Goal: Information Seeking & Learning: Compare options

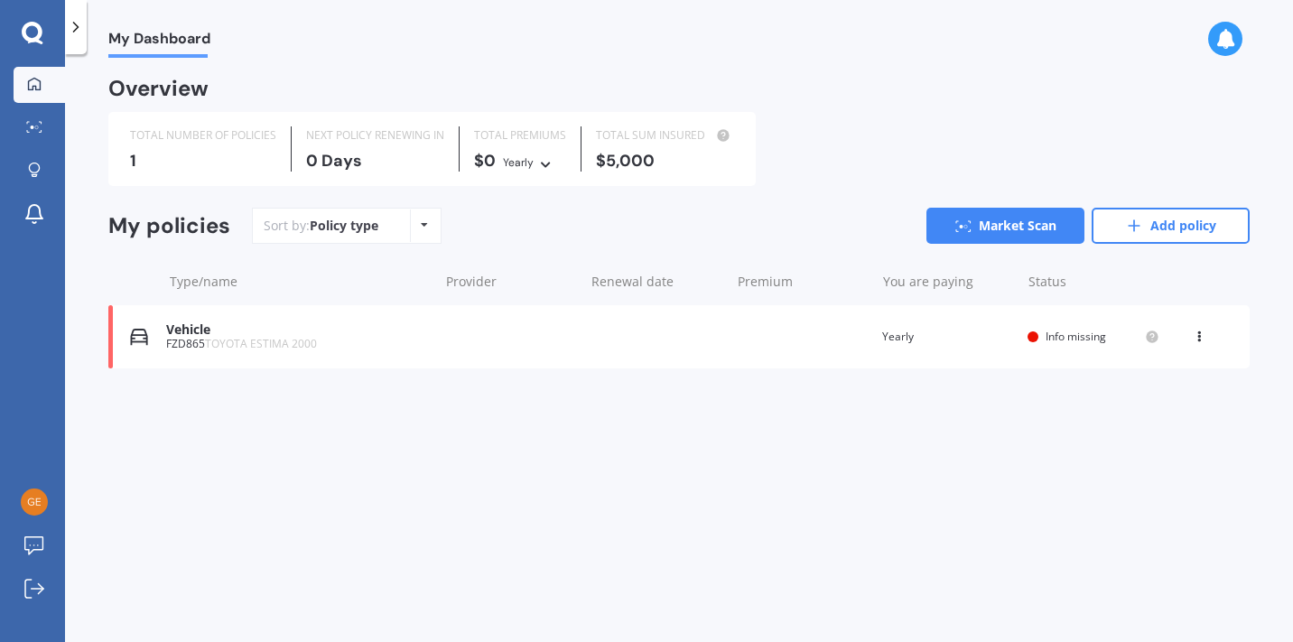
click at [452, 328] on div "Vehicle FZD865 TOYOTA ESTIMA 2000 Renewal date Premium You are paying Yearly St…" at bounding box center [678, 336] width 1141 height 63
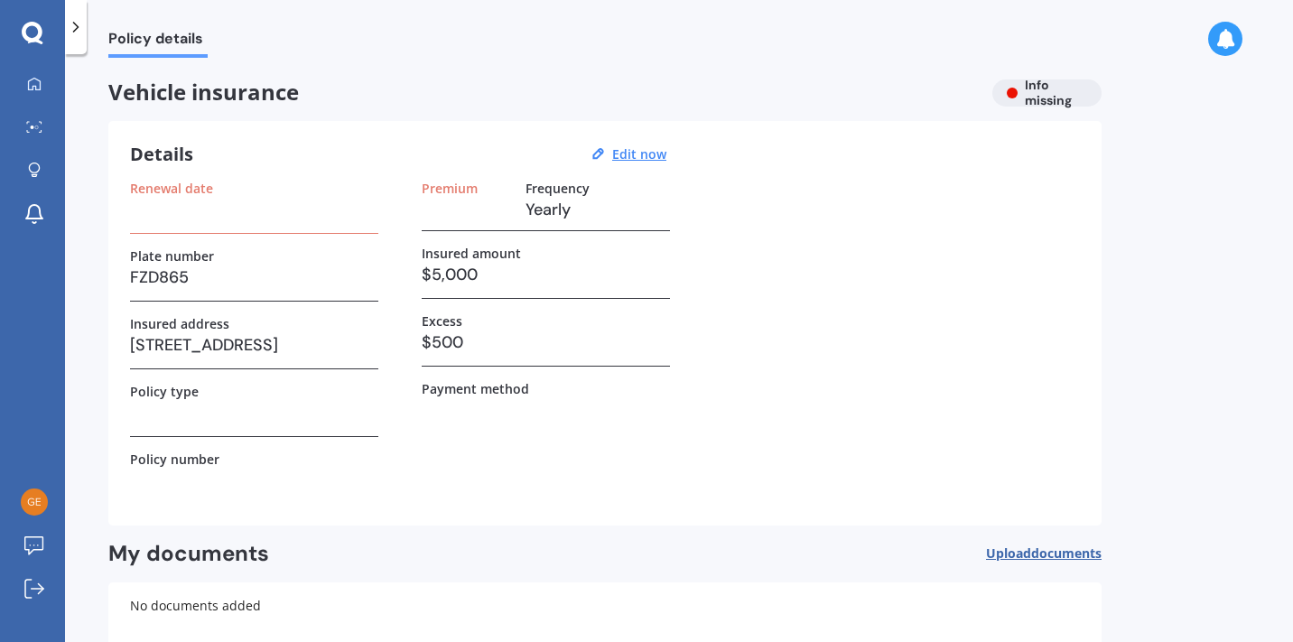
scroll to position [118, 0]
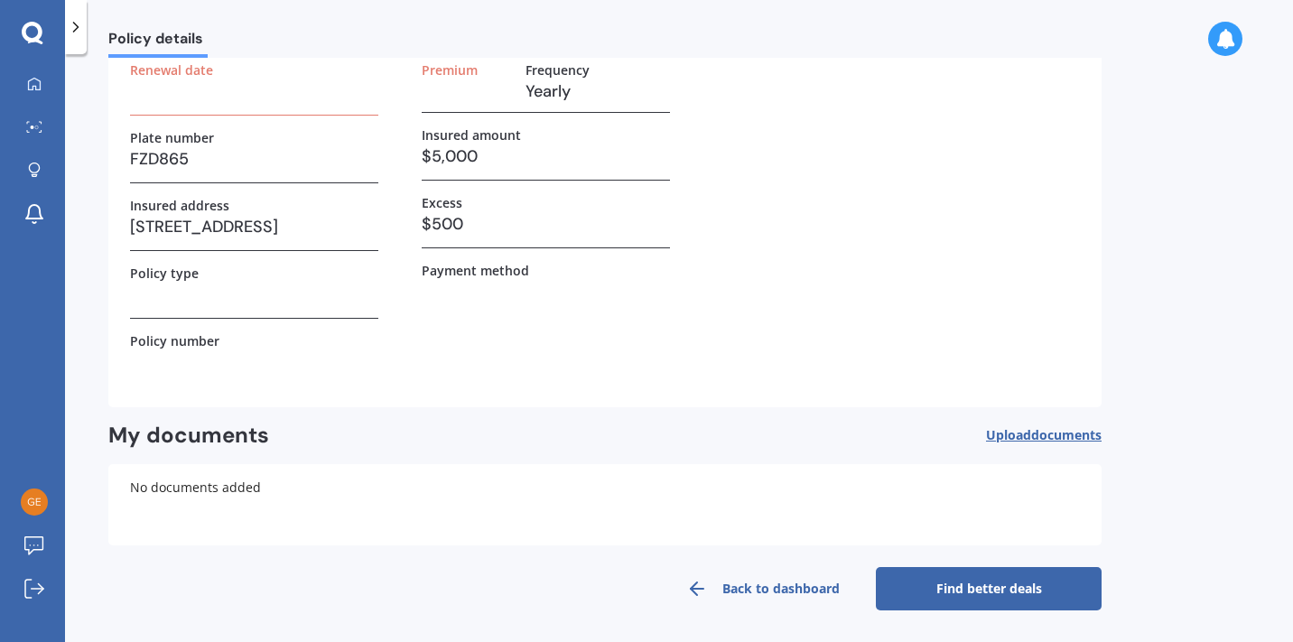
click at [973, 582] on link "Find better deals" at bounding box center [989, 588] width 226 height 43
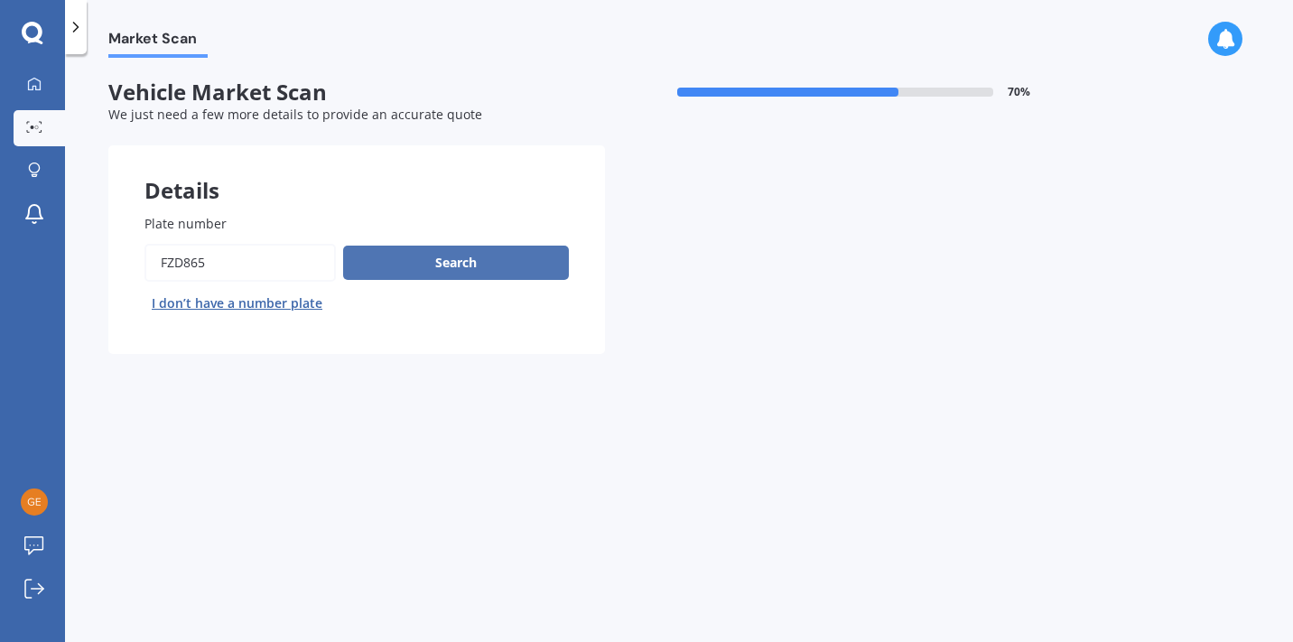
click at [445, 260] on button "Search" at bounding box center [456, 263] width 226 height 34
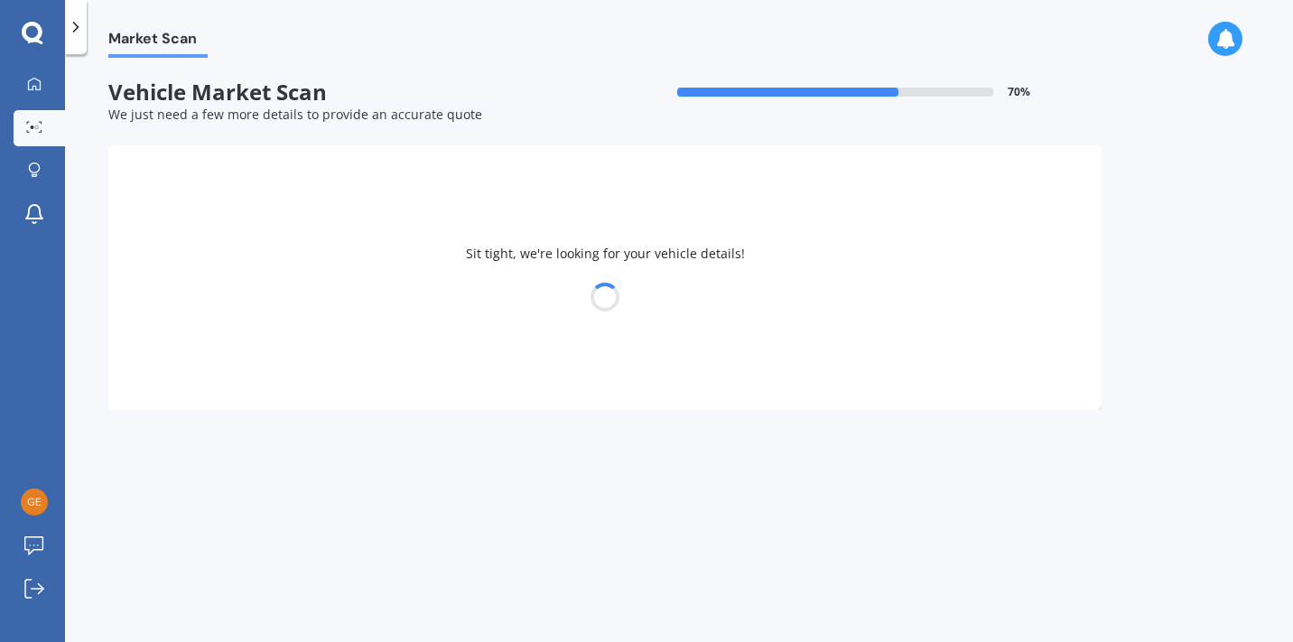
select select "TOYOTA"
select select "ESTIMA"
select select "08"
select select "03"
select select "1972"
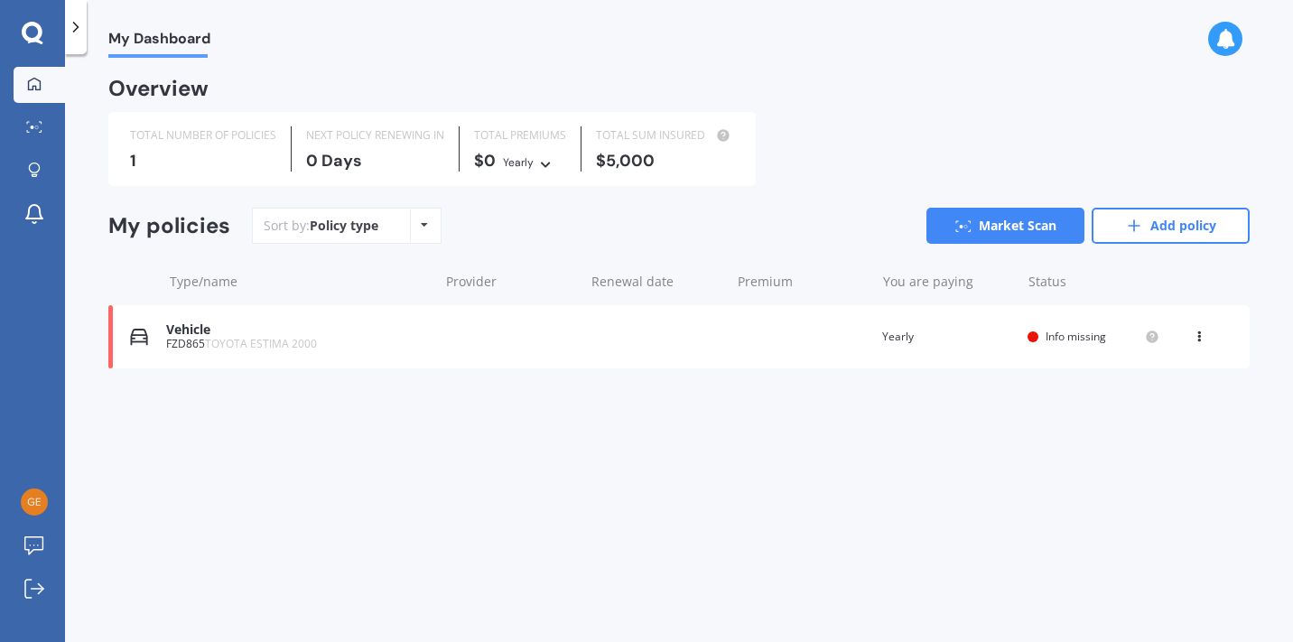
click at [35, 31] on icon at bounding box center [33, 33] width 22 height 23
click at [75, 31] on icon at bounding box center [76, 27] width 18 height 18
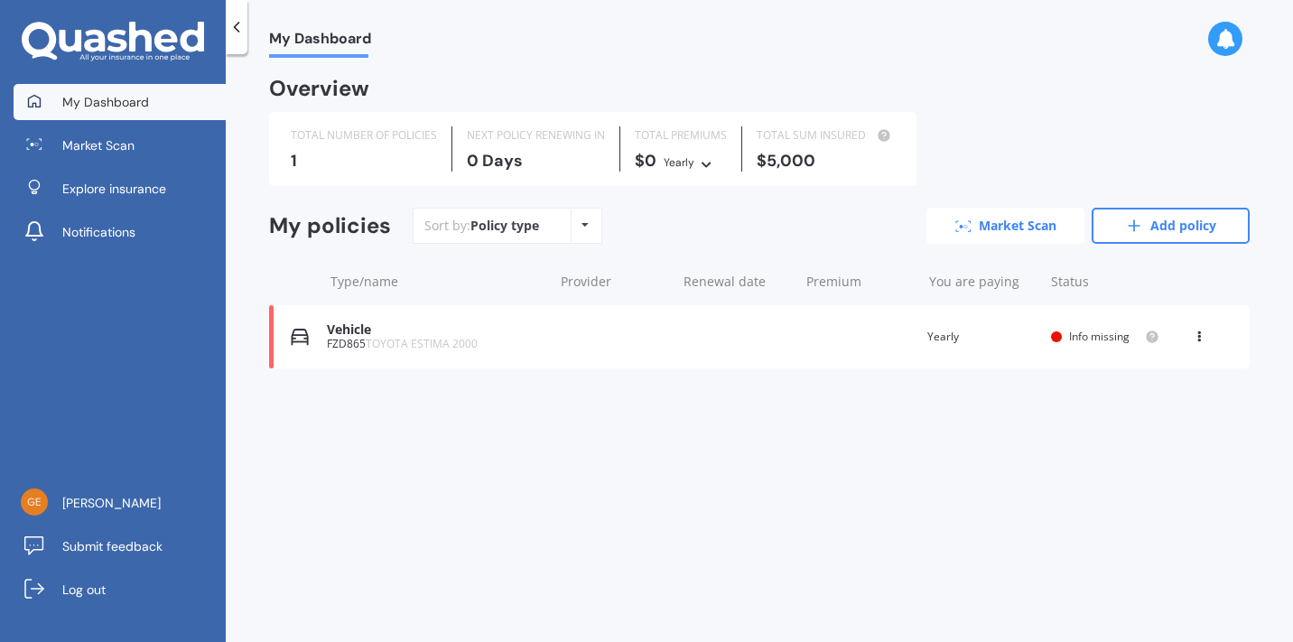
click at [992, 228] on link "Market Scan" at bounding box center [1006, 226] width 158 height 36
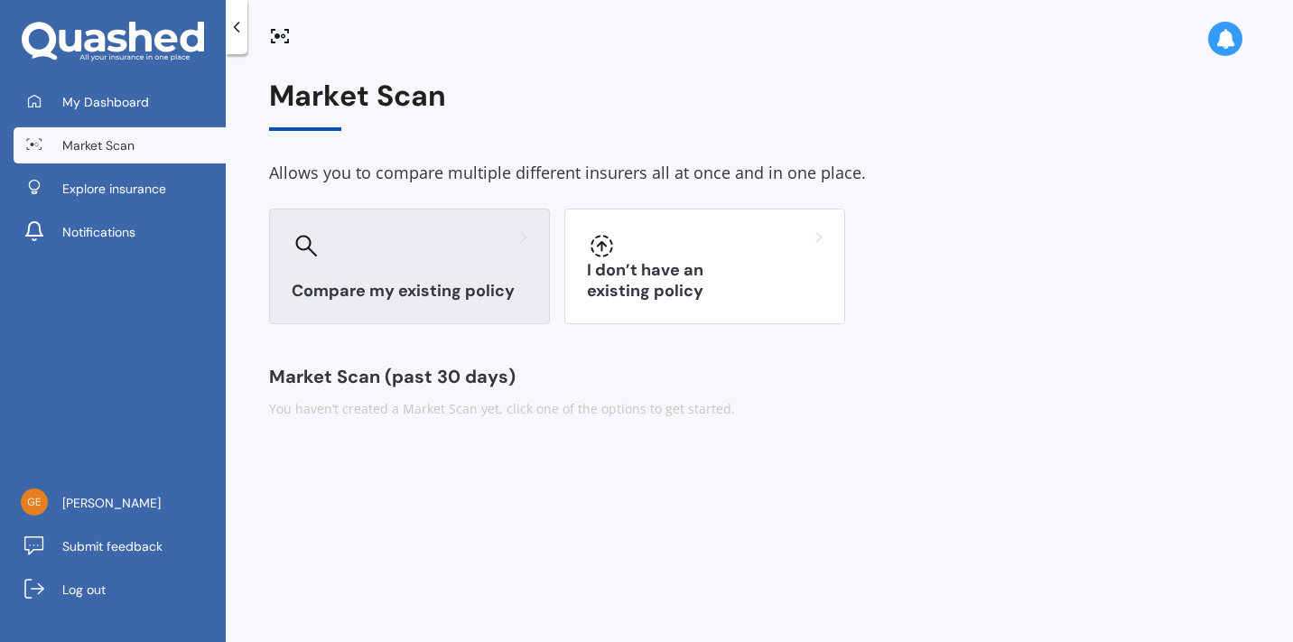
click at [514, 296] on h3 "Compare my existing policy" at bounding box center [410, 291] width 236 height 21
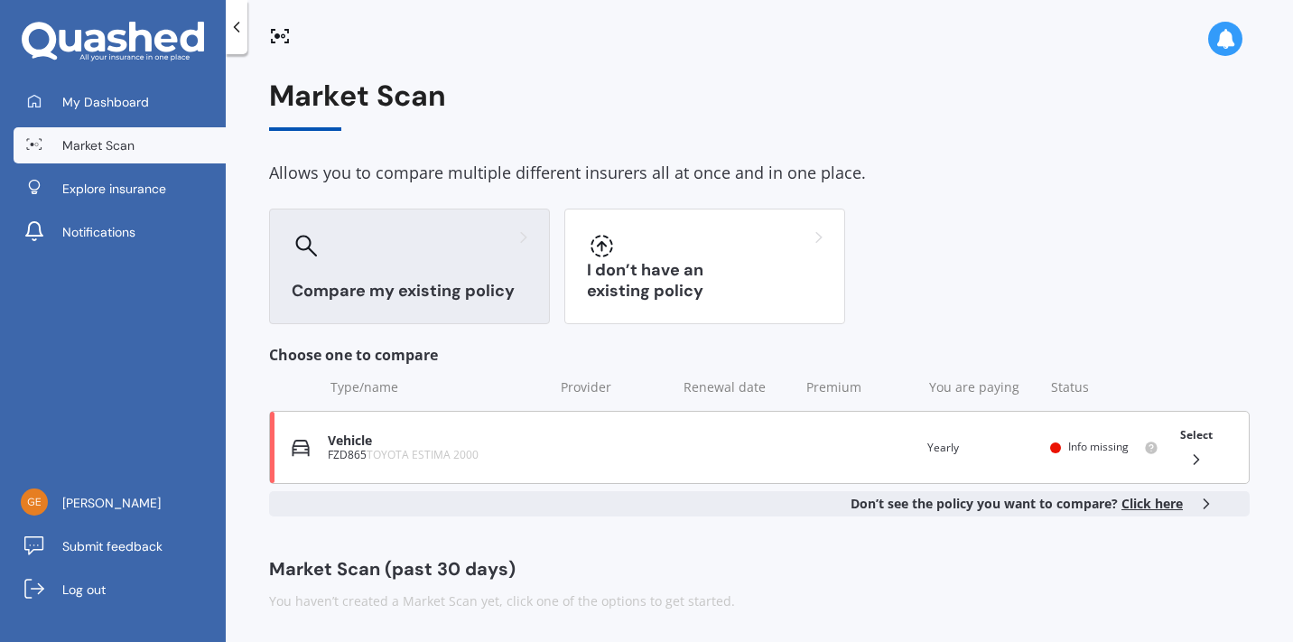
click at [435, 459] on span "TOYOTA ESTIMA 2000" at bounding box center [423, 454] width 112 height 15
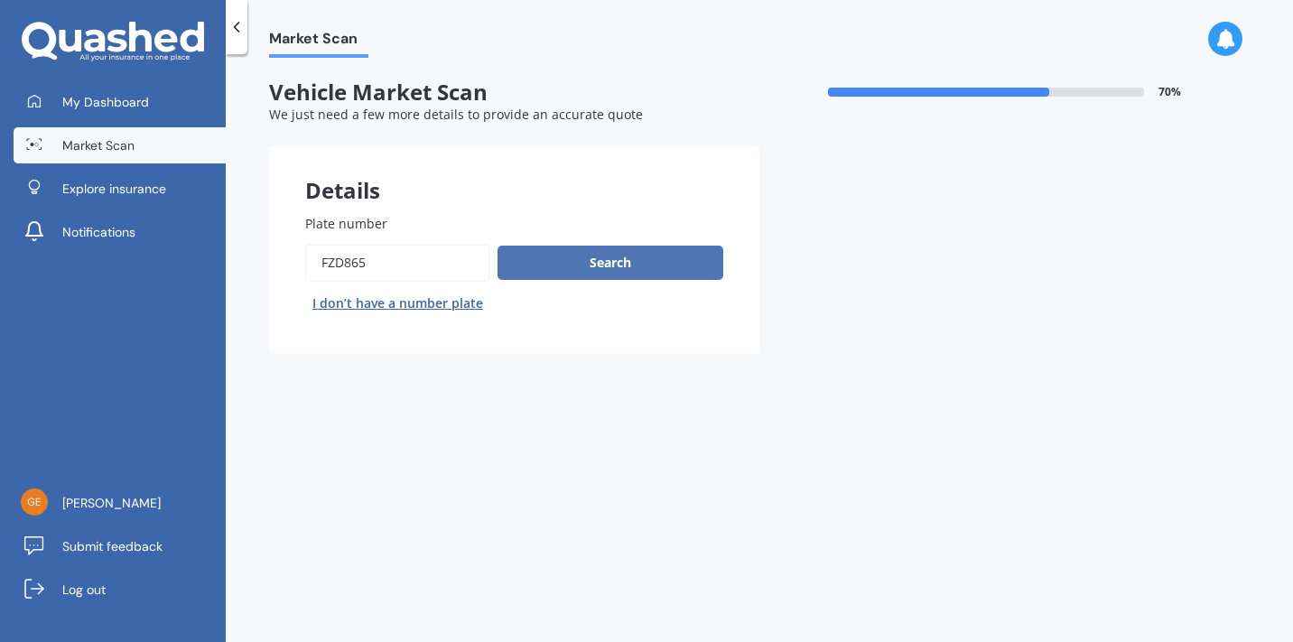
click at [584, 260] on button "Search" at bounding box center [611, 263] width 226 height 34
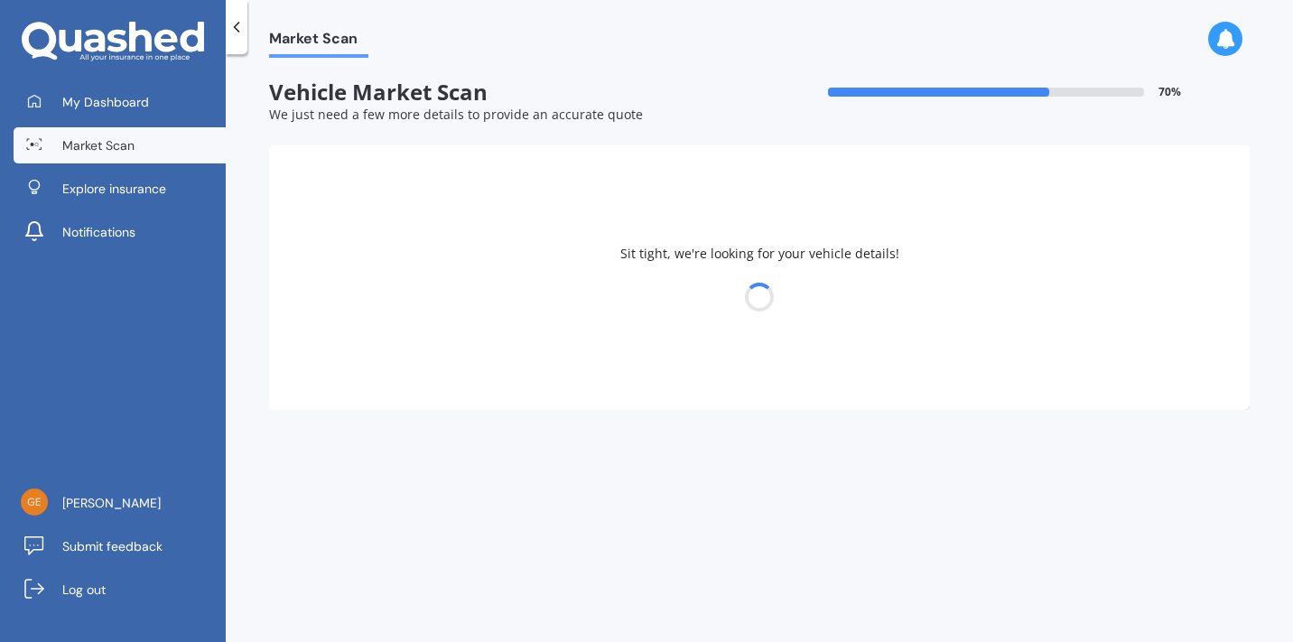
select select "TOYOTA"
select select "ESTIMA"
select select "08"
select select "03"
select select "1972"
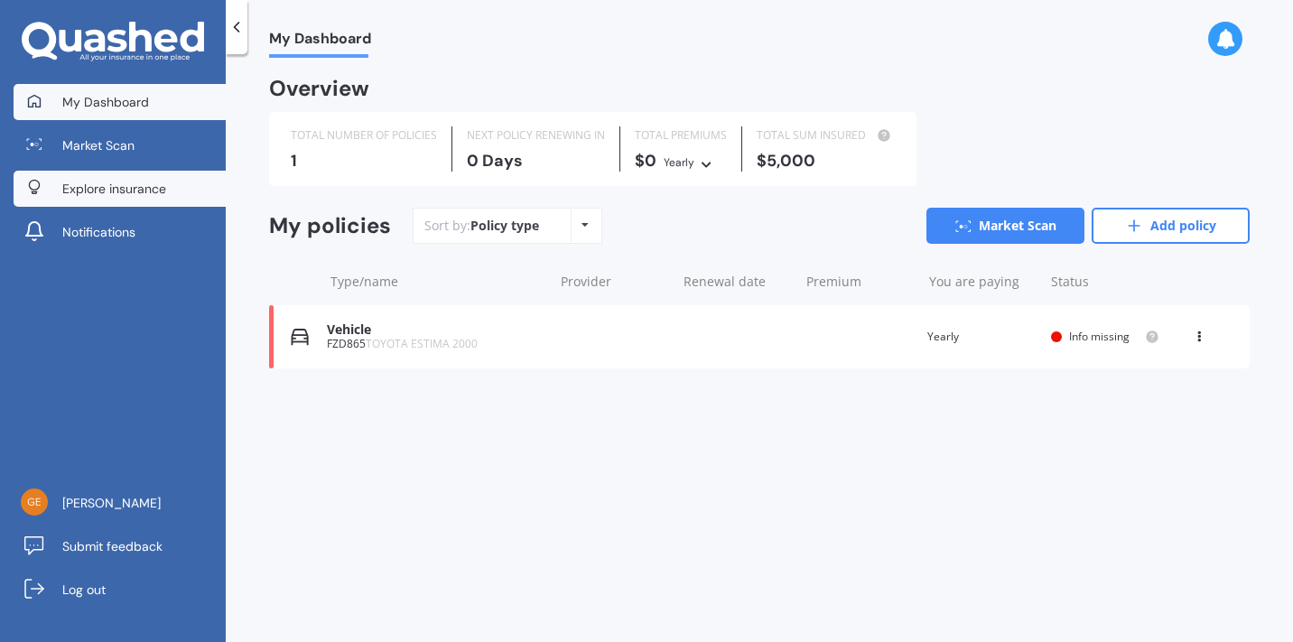
click at [131, 191] on span "Explore insurance" at bounding box center [114, 189] width 104 height 18
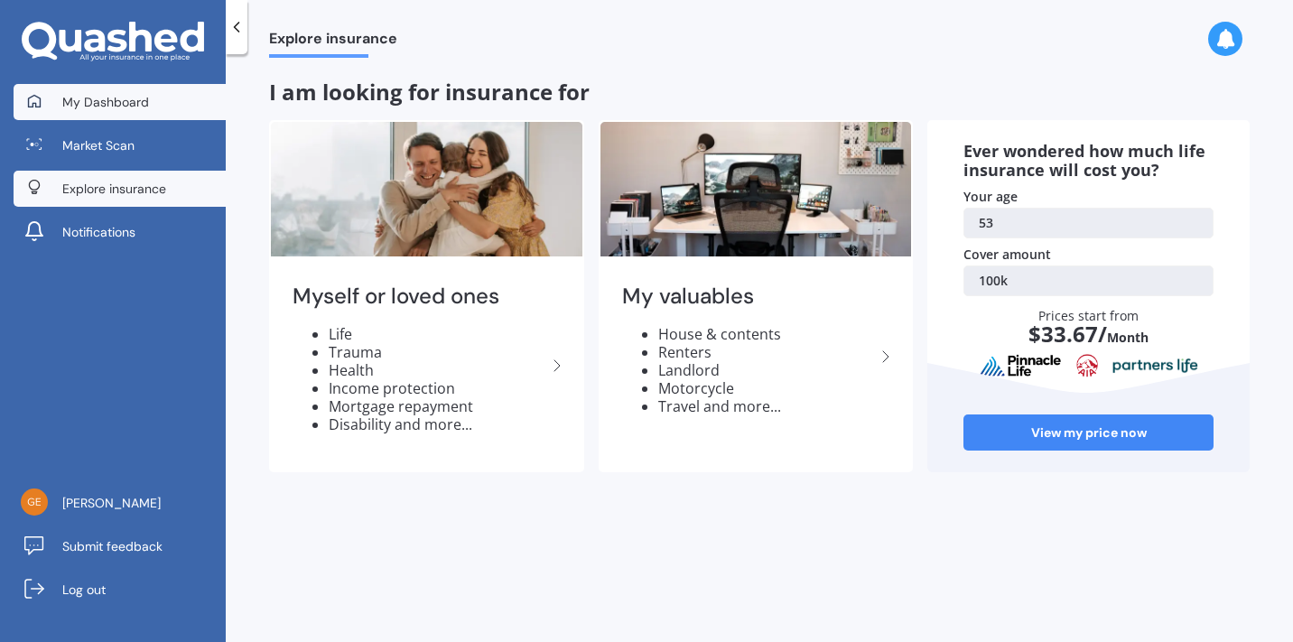
click at [101, 107] on span "My Dashboard" at bounding box center [105, 102] width 87 height 18
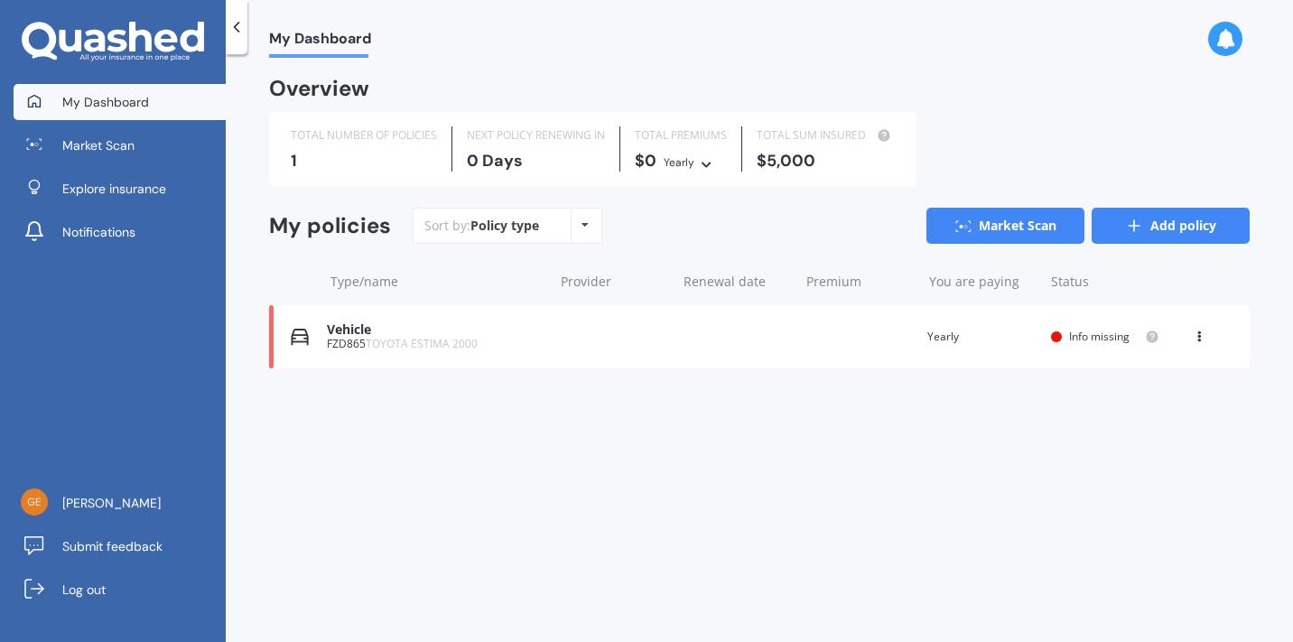
click at [1139, 219] on link "Add policy" at bounding box center [1171, 226] width 158 height 36
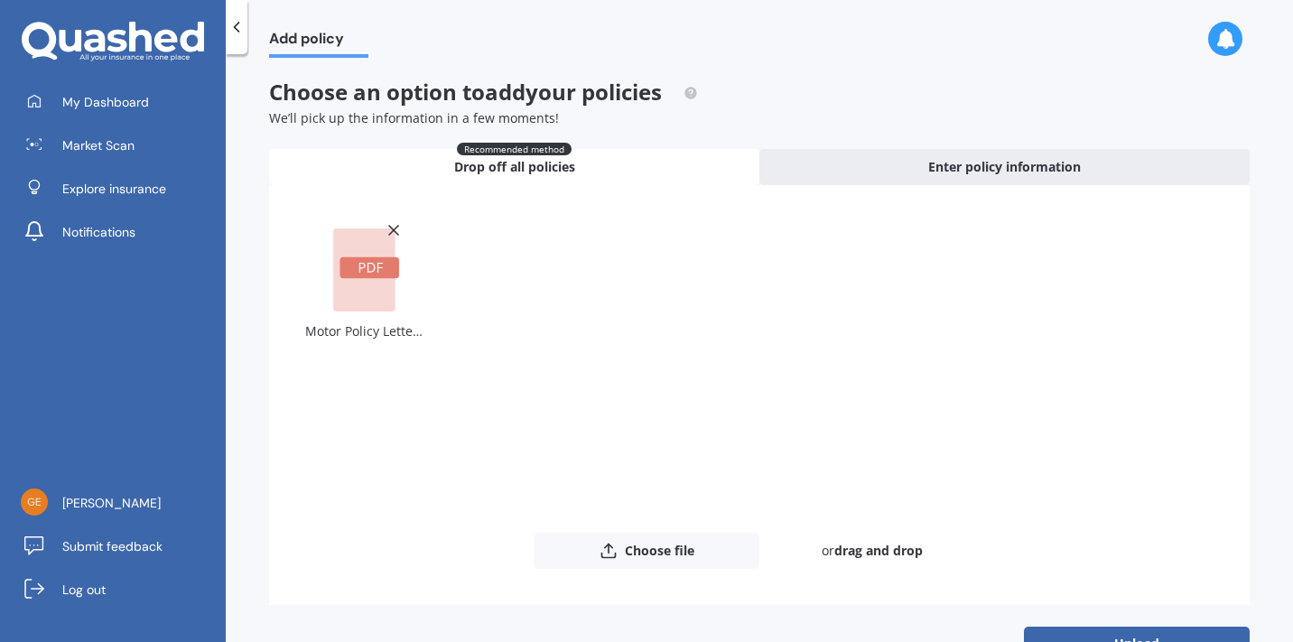
scroll to position [51, 0]
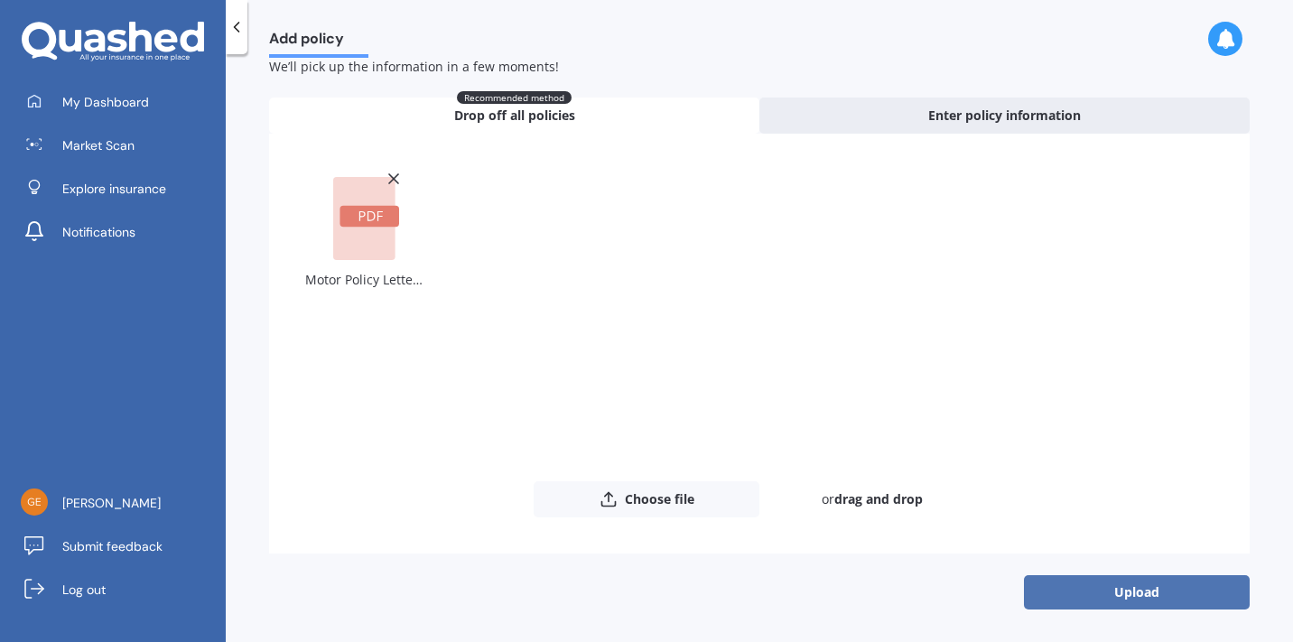
click at [1085, 593] on button "Upload" at bounding box center [1137, 592] width 226 height 34
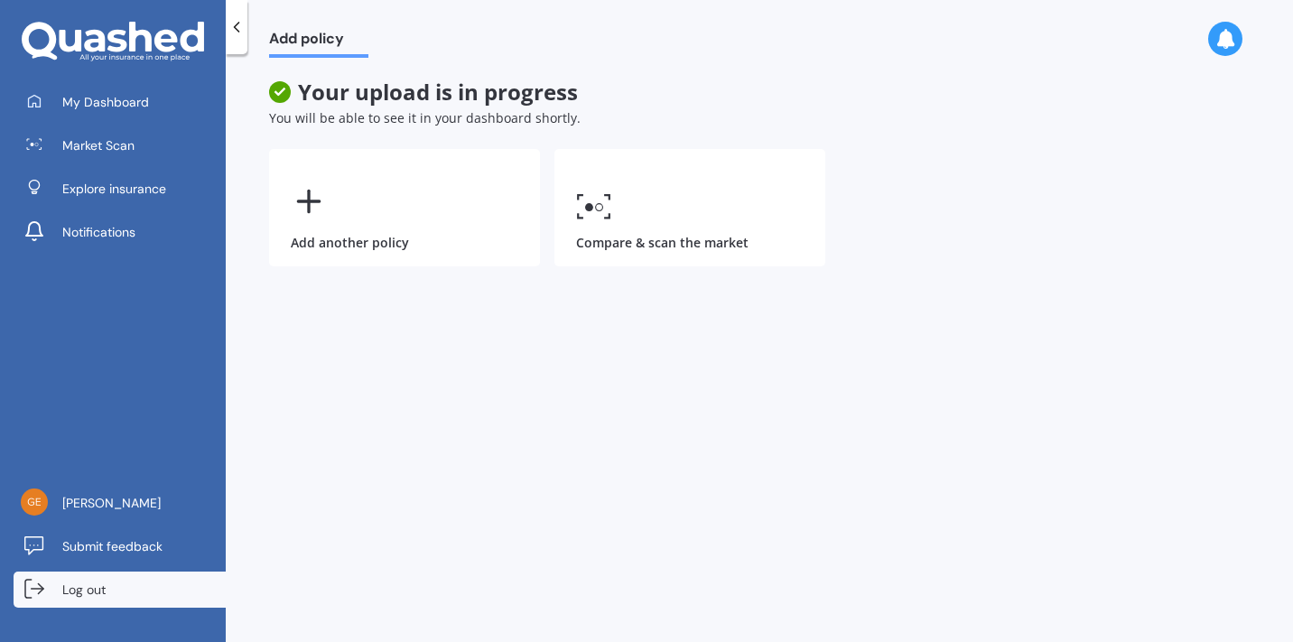
scroll to position [0, 0]
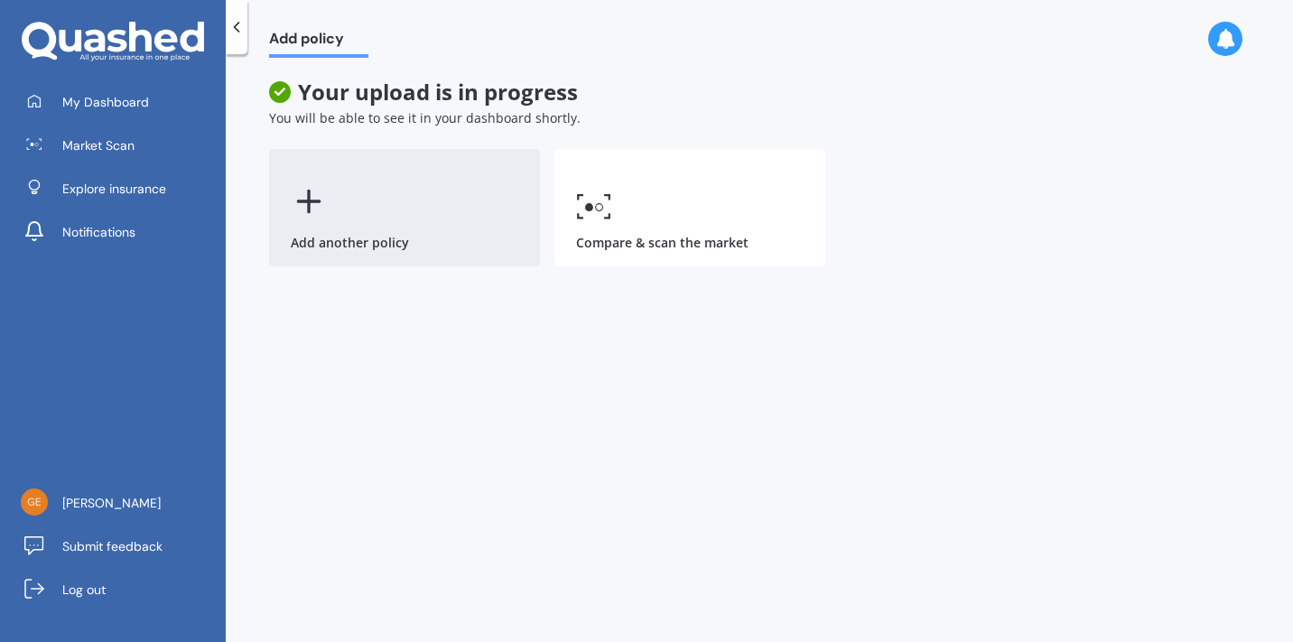
click at [331, 209] on div "Add another policy" at bounding box center [404, 207] width 271 height 117
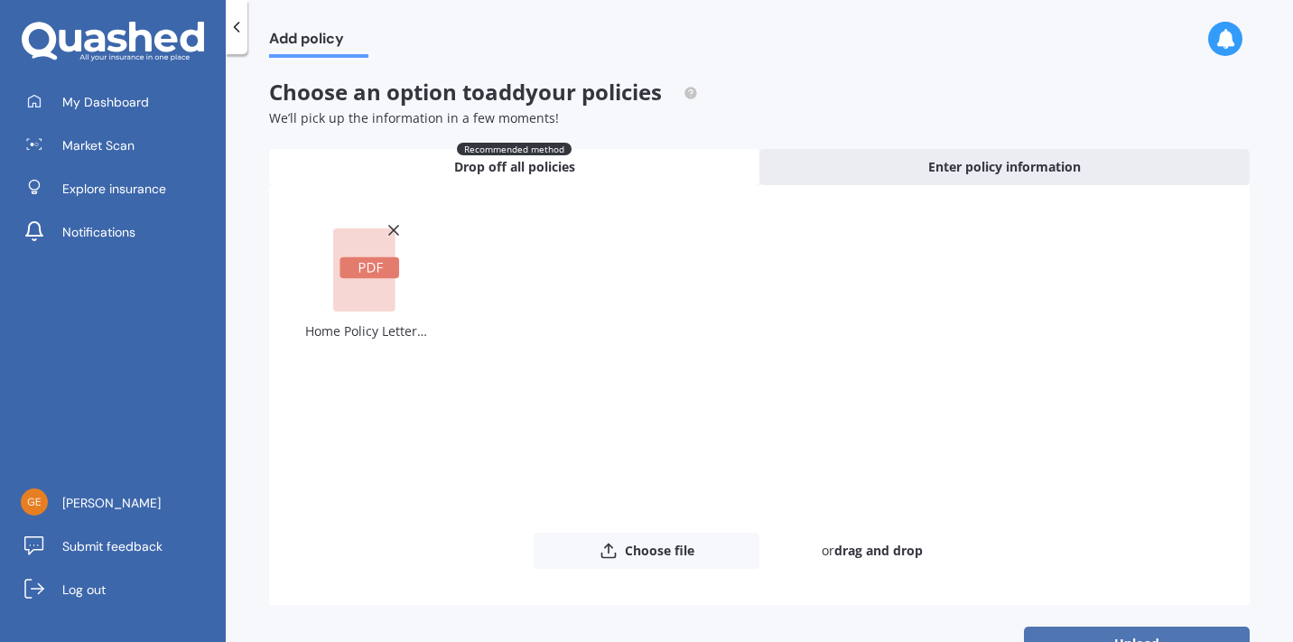
scroll to position [51, 0]
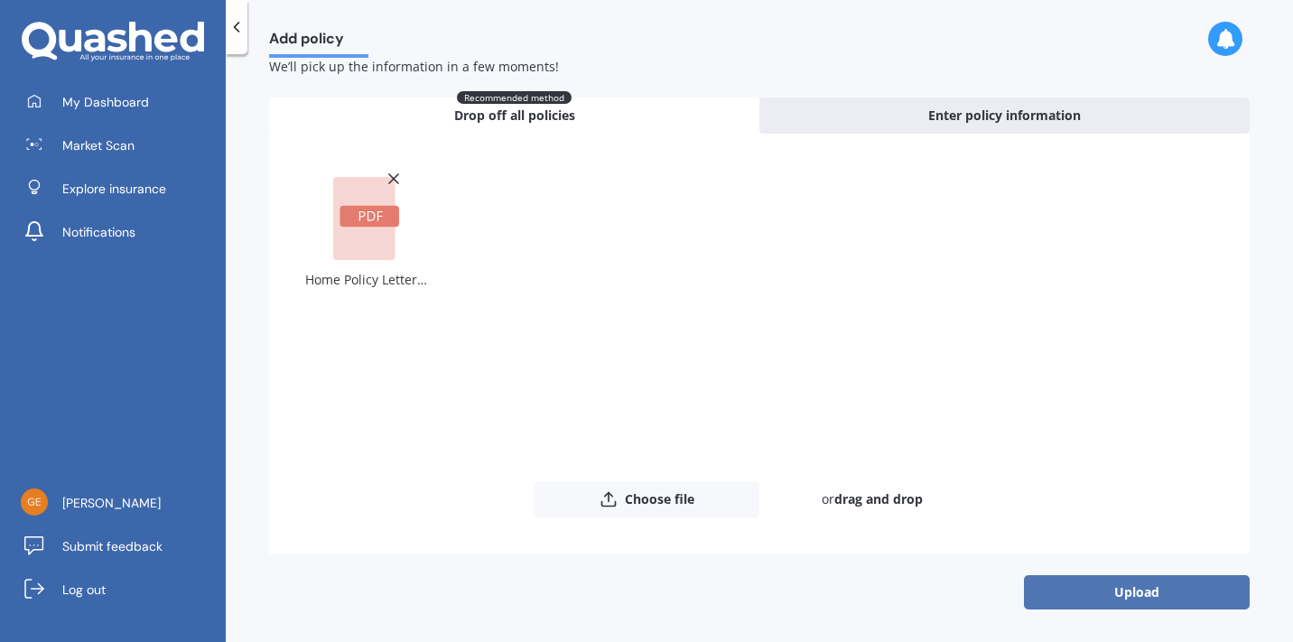
click at [1148, 593] on button "Upload" at bounding box center [1137, 592] width 226 height 34
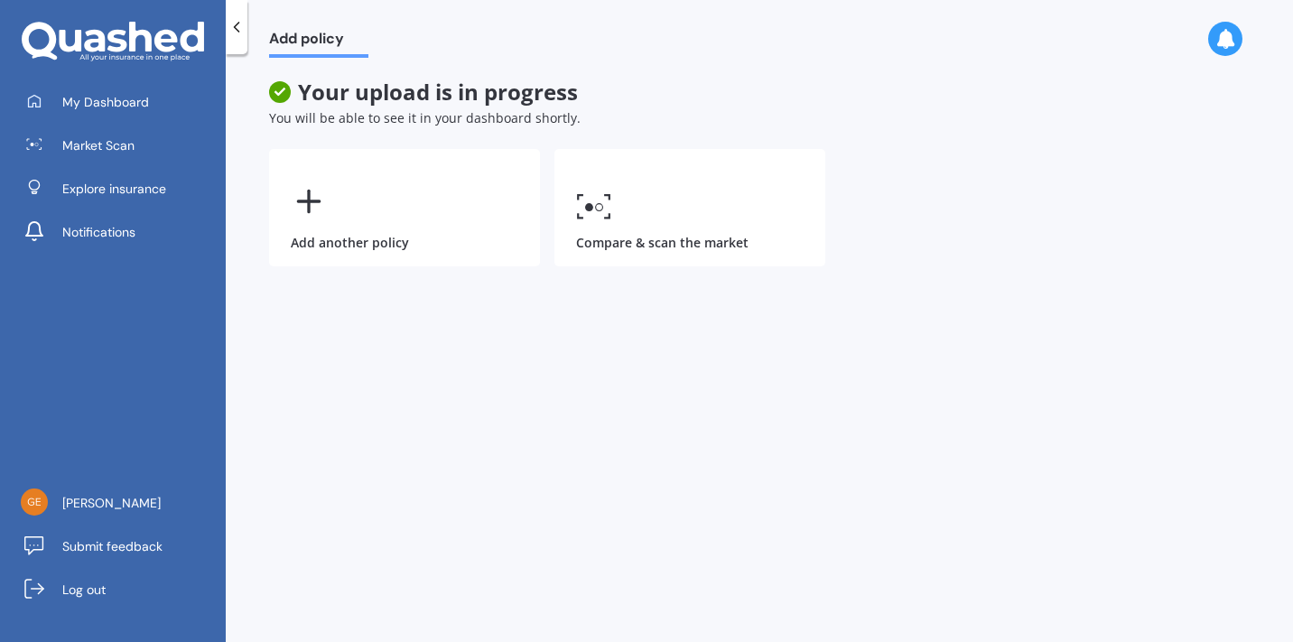
scroll to position [0, 0]
click at [112, 115] on link "My Dashboard" at bounding box center [120, 102] width 212 height 36
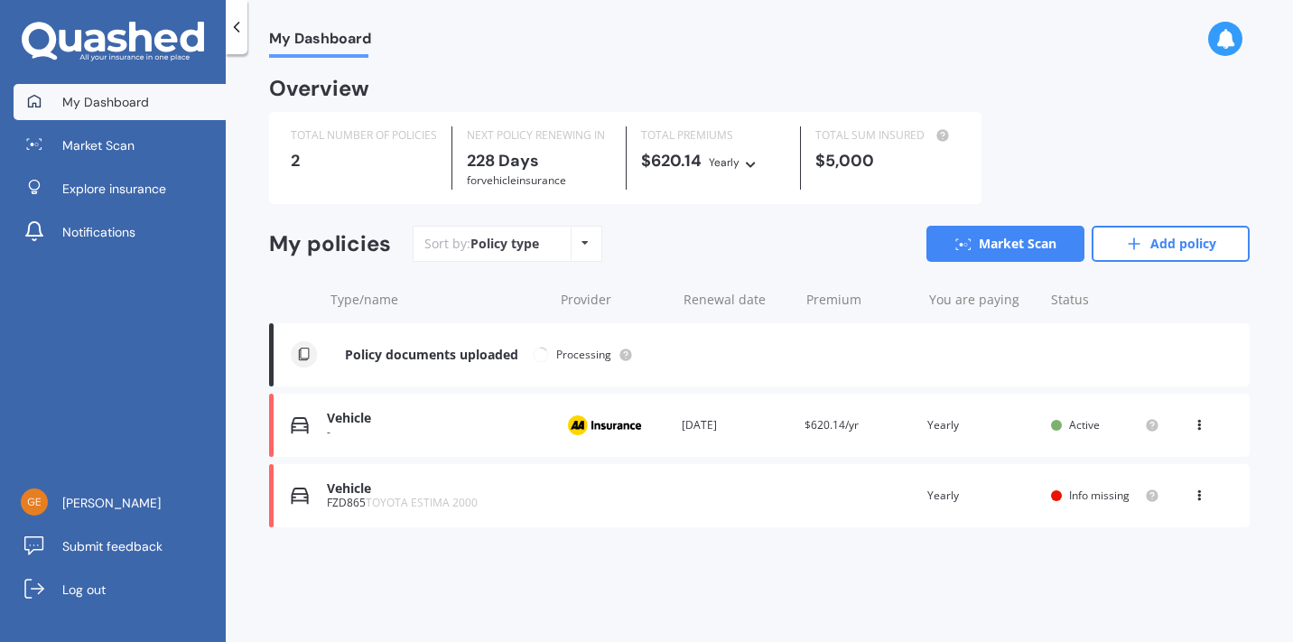
click at [1087, 503] on span "Info missing" at bounding box center [1099, 495] width 61 height 15
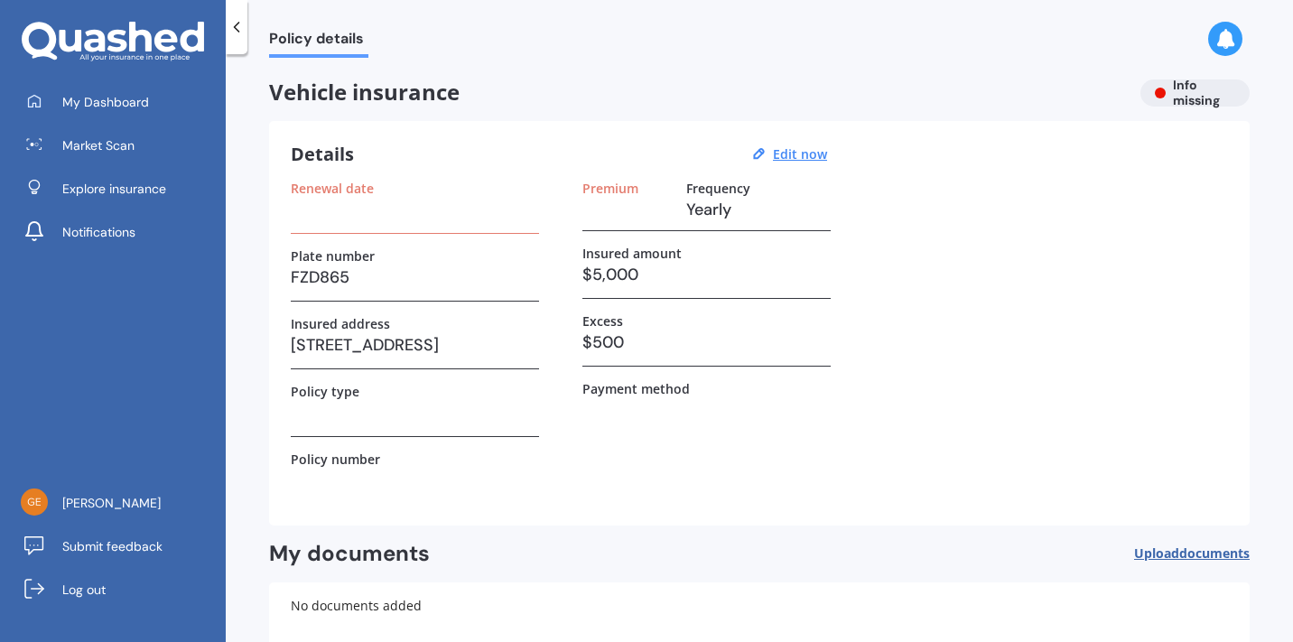
click at [399, 411] on h3 at bounding box center [415, 412] width 248 height 27
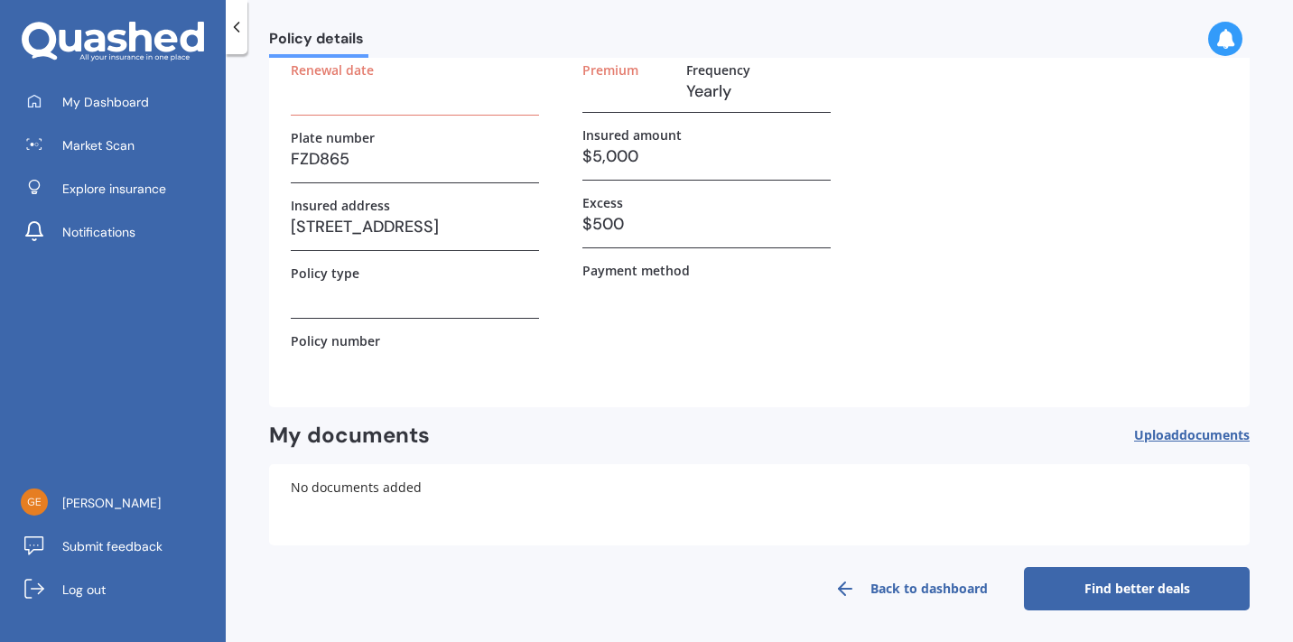
click at [1135, 433] on span "Upload documents" at bounding box center [1192, 435] width 116 height 14
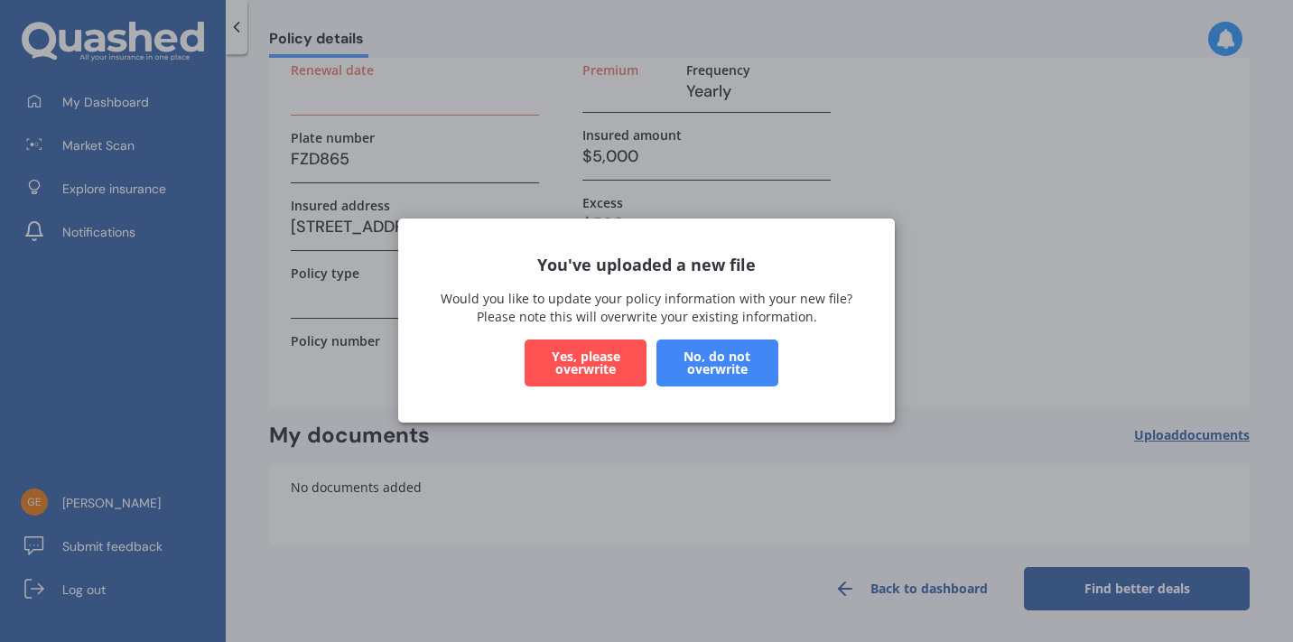
click at [679, 368] on button "No, do not overwrite" at bounding box center [718, 363] width 122 height 47
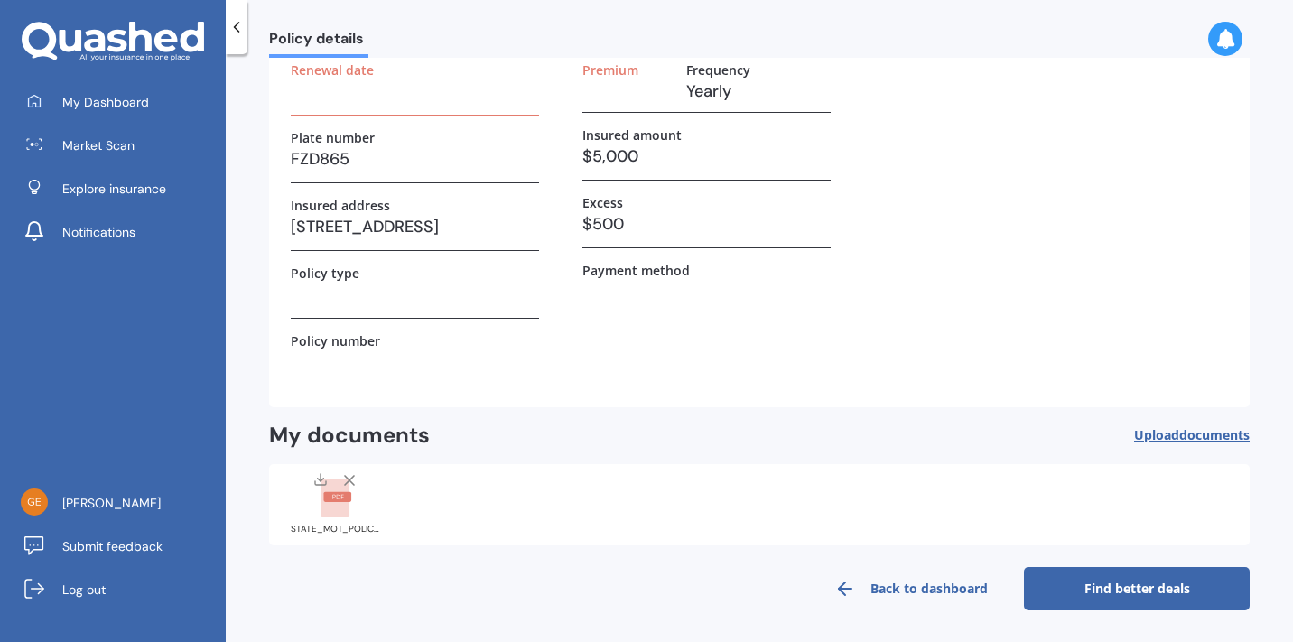
click at [1131, 610] on link "Find better deals" at bounding box center [1137, 588] width 226 height 43
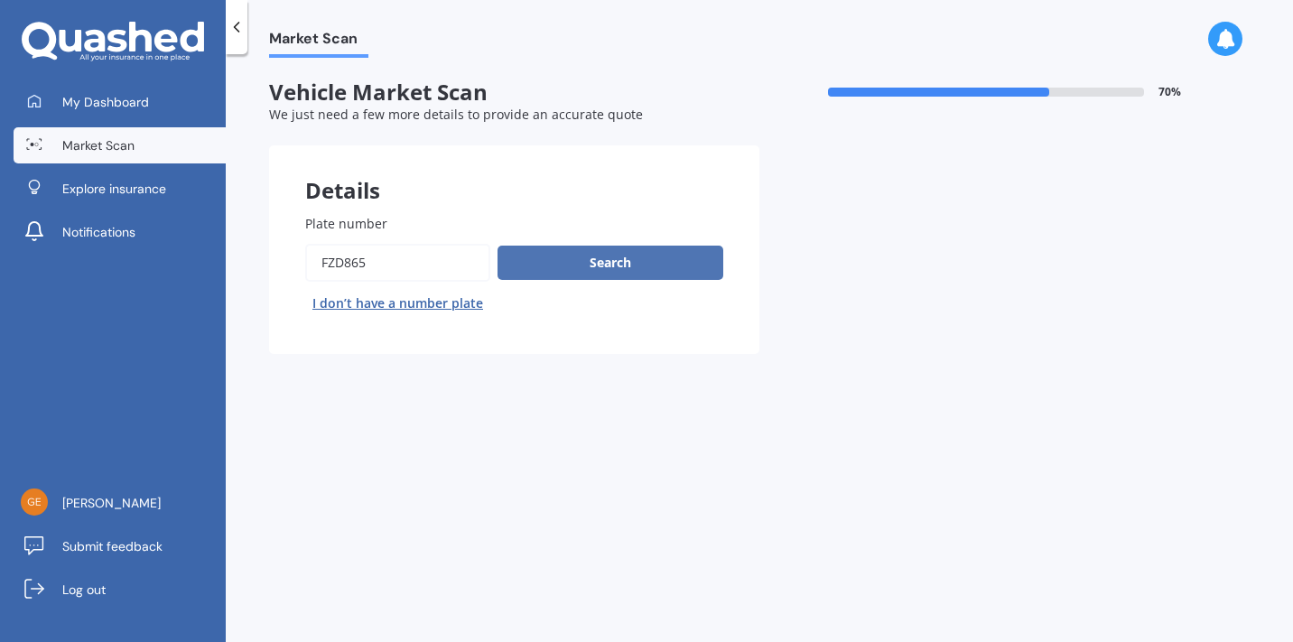
click at [623, 263] on button "Search" at bounding box center [611, 263] width 226 height 34
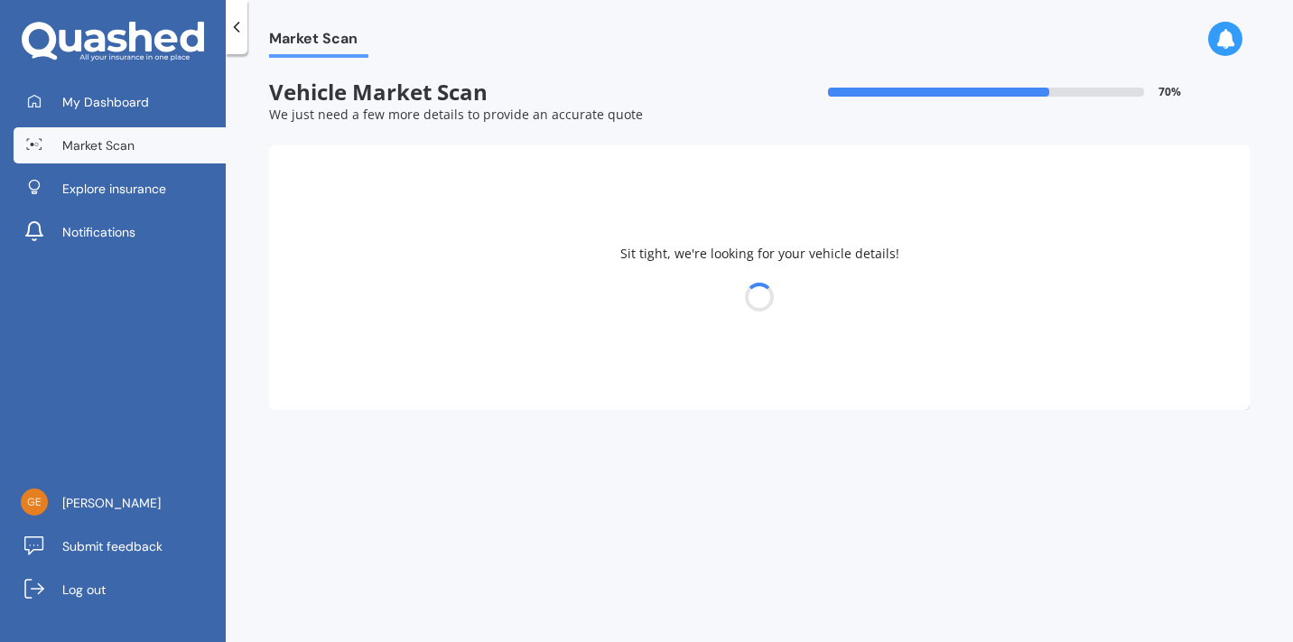
select select "TOYOTA"
select select "ESTIMA"
select select "08"
select select "03"
select select "1972"
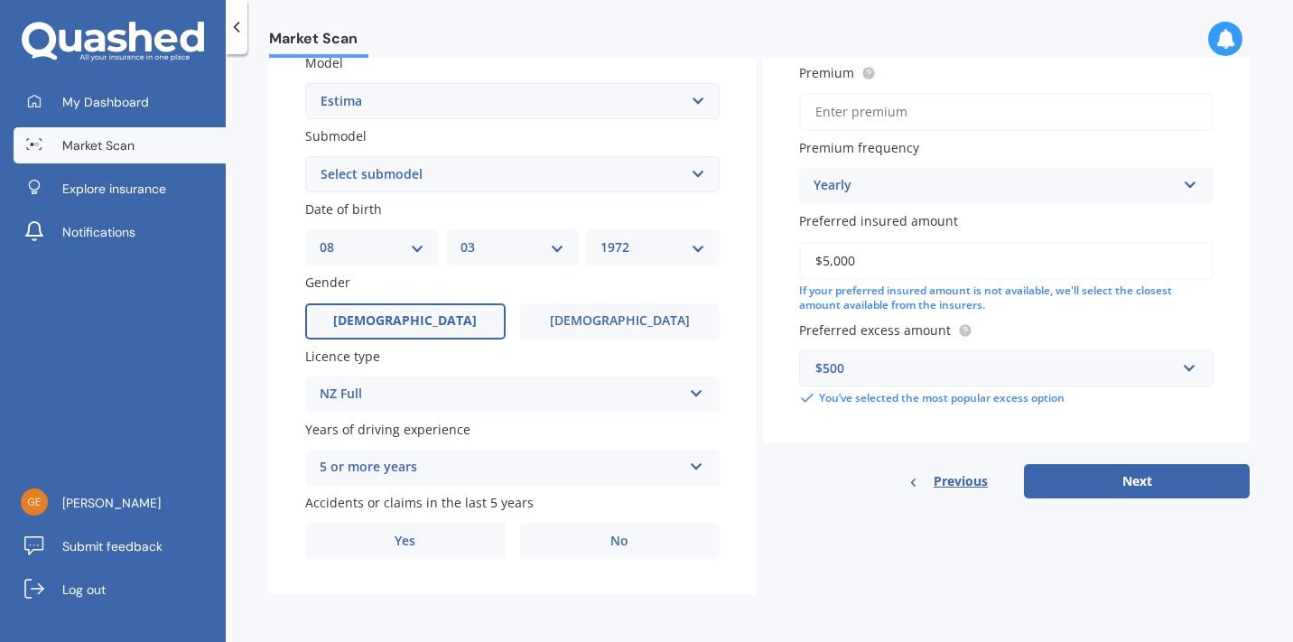
scroll to position [427, 0]
click at [586, 530] on label "No" at bounding box center [620, 541] width 200 height 36
click at [0, 0] on input "No" at bounding box center [0, 0] width 0 height 0
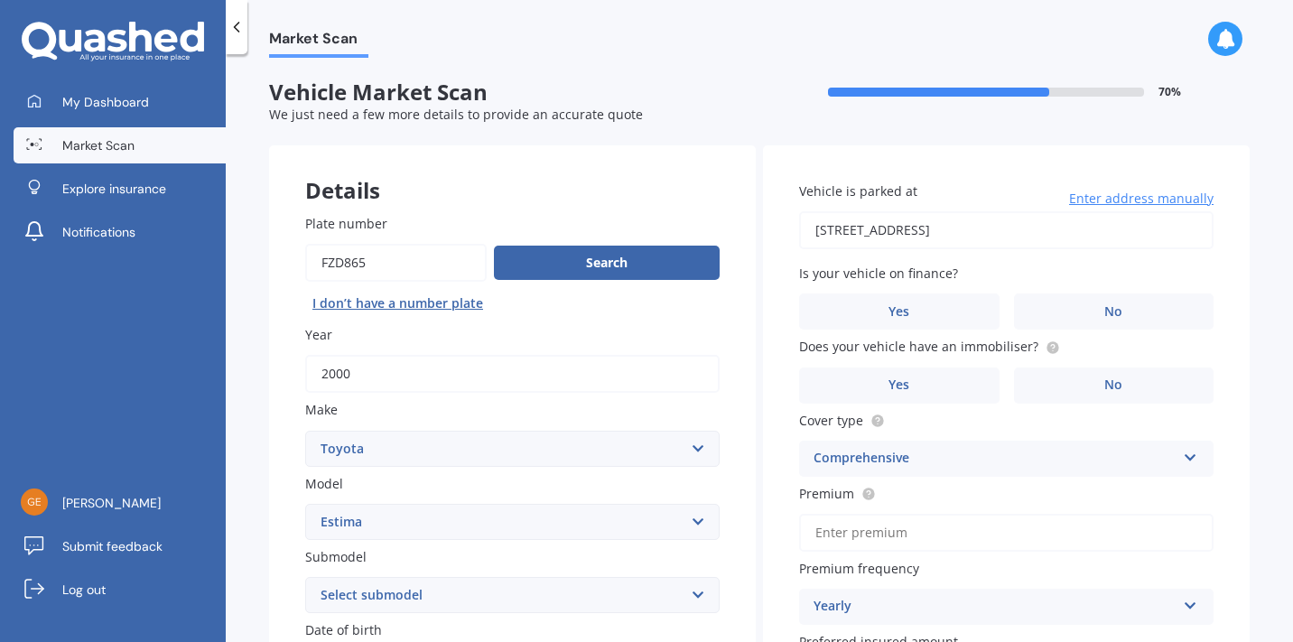
scroll to position [3, 0]
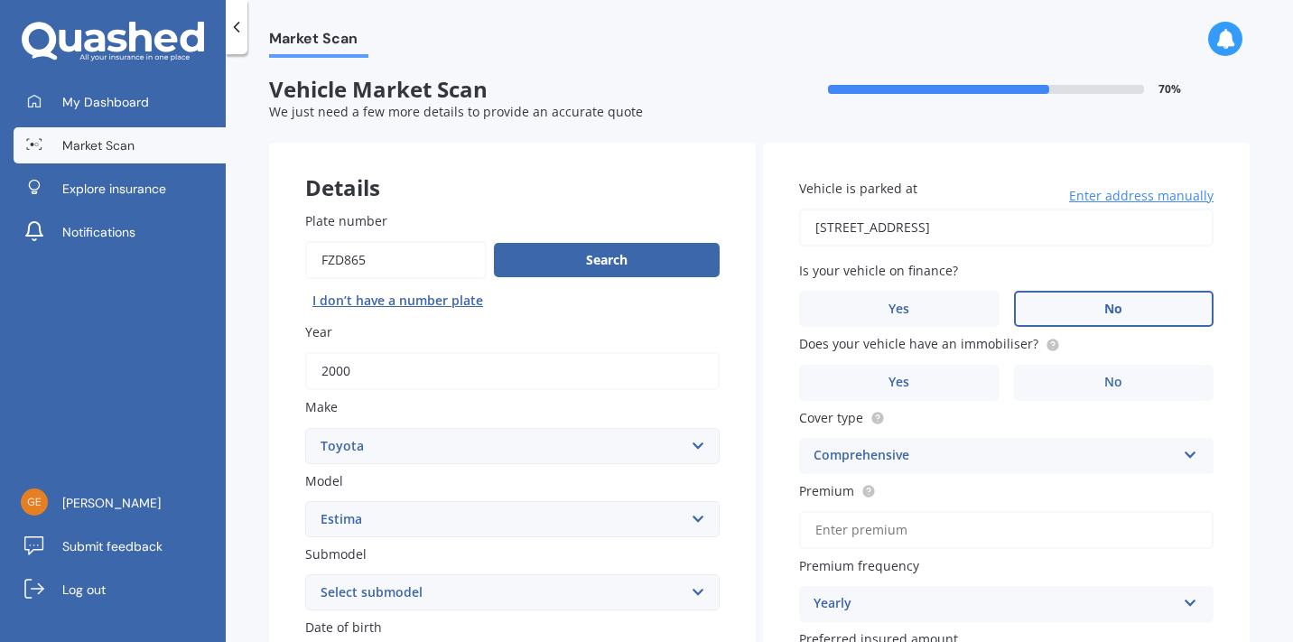
click at [1113, 295] on label "No" at bounding box center [1114, 309] width 200 height 36
click at [0, 0] on input "No" at bounding box center [0, 0] width 0 height 0
click at [1110, 377] on span "No" at bounding box center [1113, 382] width 18 height 15
click at [0, 0] on input "No" at bounding box center [0, 0] width 0 height 0
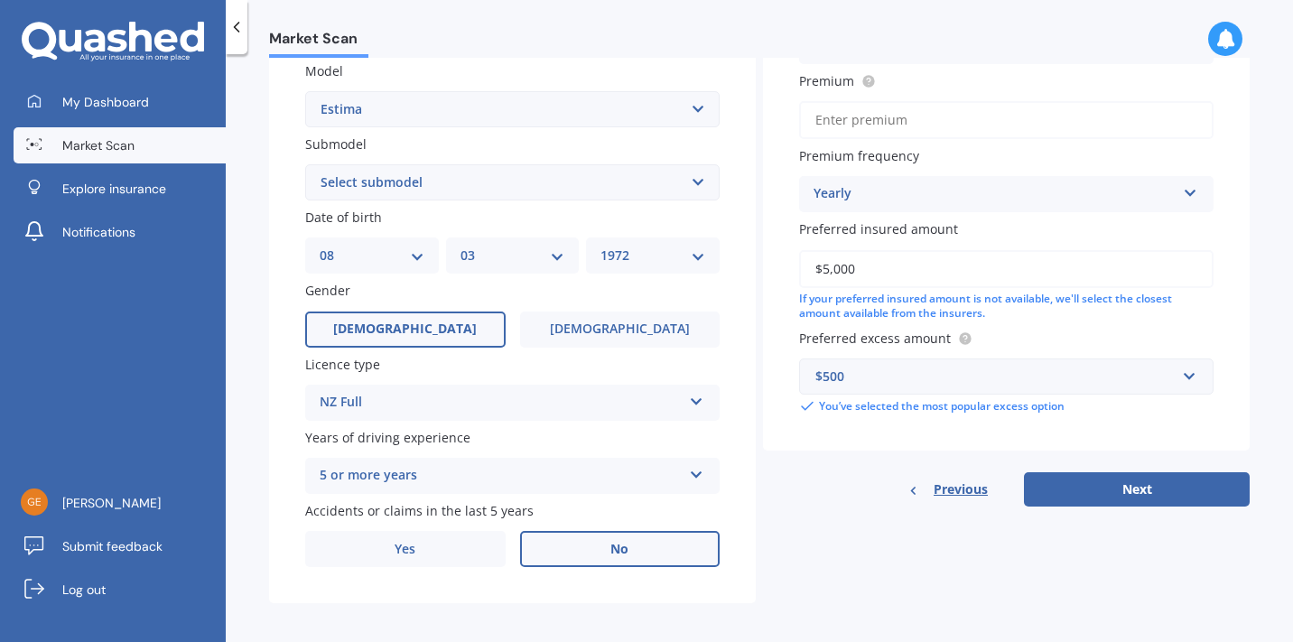
scroll to position [427, 0]
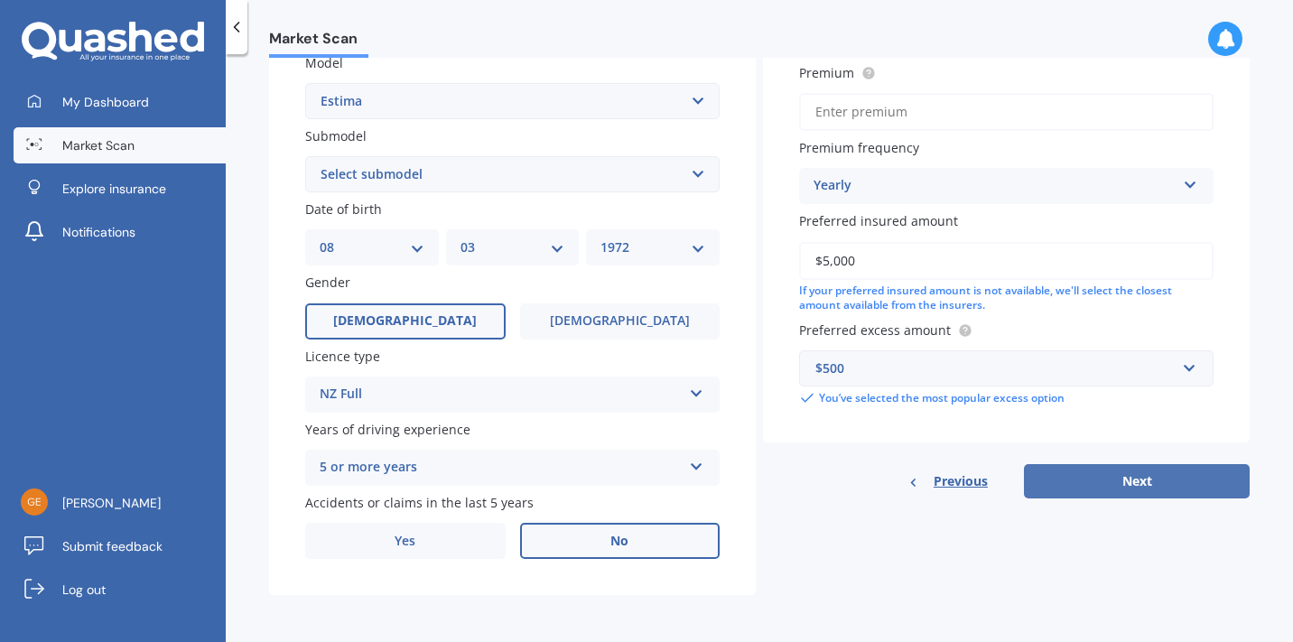
click at [1123, 496] on button "Next" at bounding box center [1137, 481] width 226 height 34
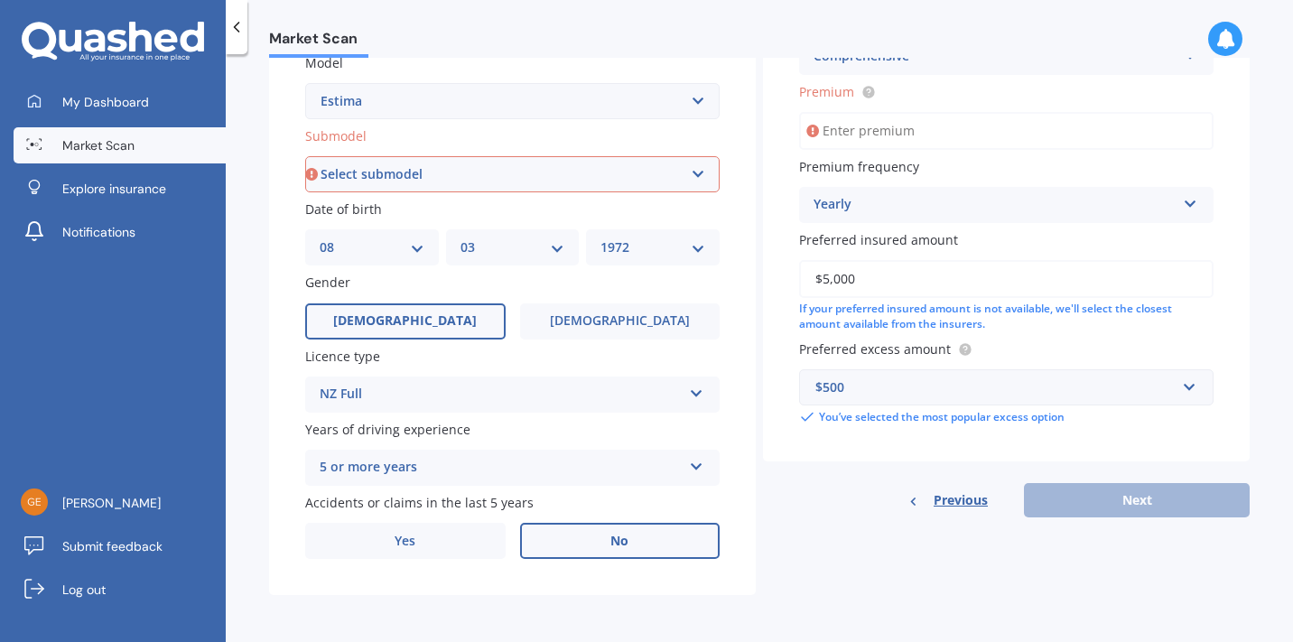
click at [431, 182] on select "Select submodel (All other) Diesel Emina Hybrid Hybrid X Lucida Lucida Hybrid S…" at bounding box center [512, 174] width 415 height 36
click at [305, 156] on select "Select submodel (All other) Diesel Emina Hybrid Hybrid X Lucida Lucida Hybrid S…" at bounding box center [512, 174] width 415 height 36
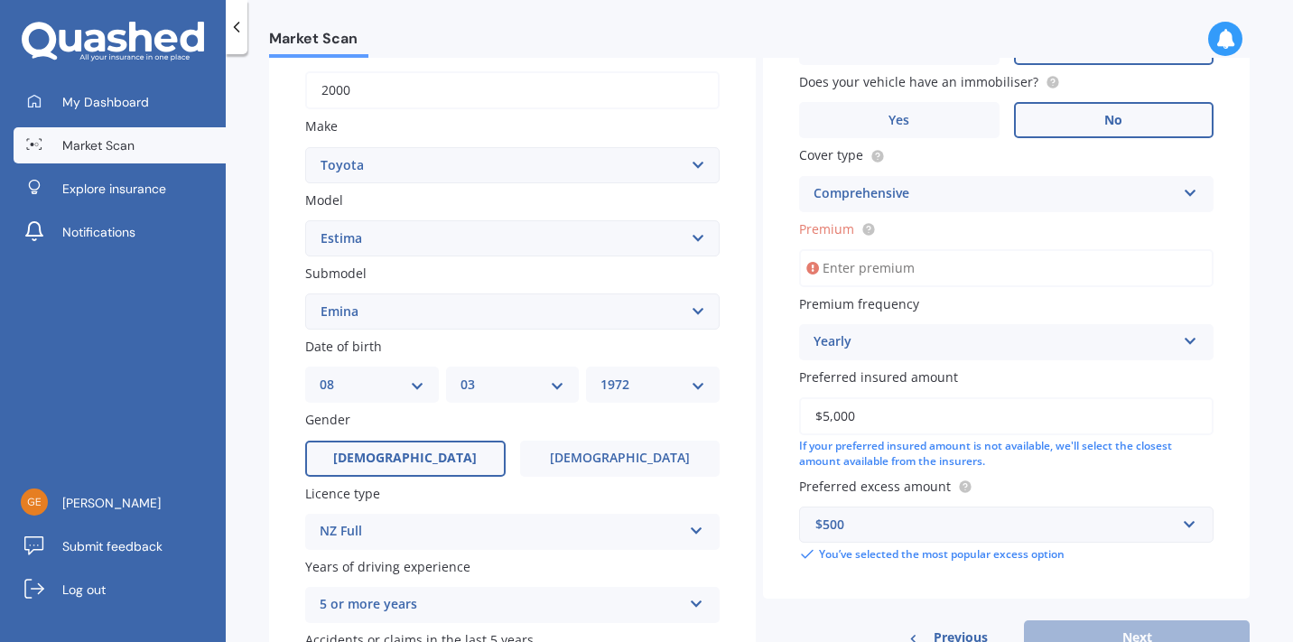
scroll to position [290, 0]
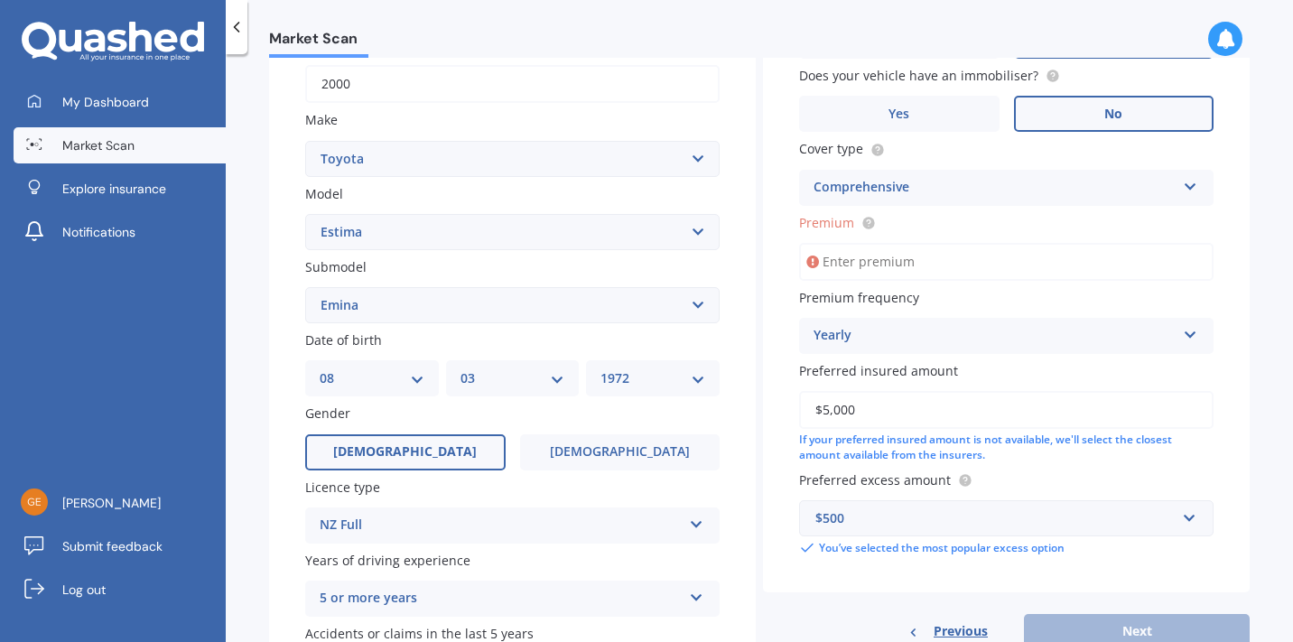
click at [441, 305] on select "Select submodel (All other) Diesel Emina Hybrid Hybrid X Lucida Lucida Hybrid S…" at bounding box center [512, 305] width 415 height 36
select select "(ALL OTHER)"
click at [305, 291] on select "Select submodel (All other) Diesel Emina Hybrid Hybrid X Lucida Lucida Hybrid S…" at bounding box center [512, 305] width 415 height 36
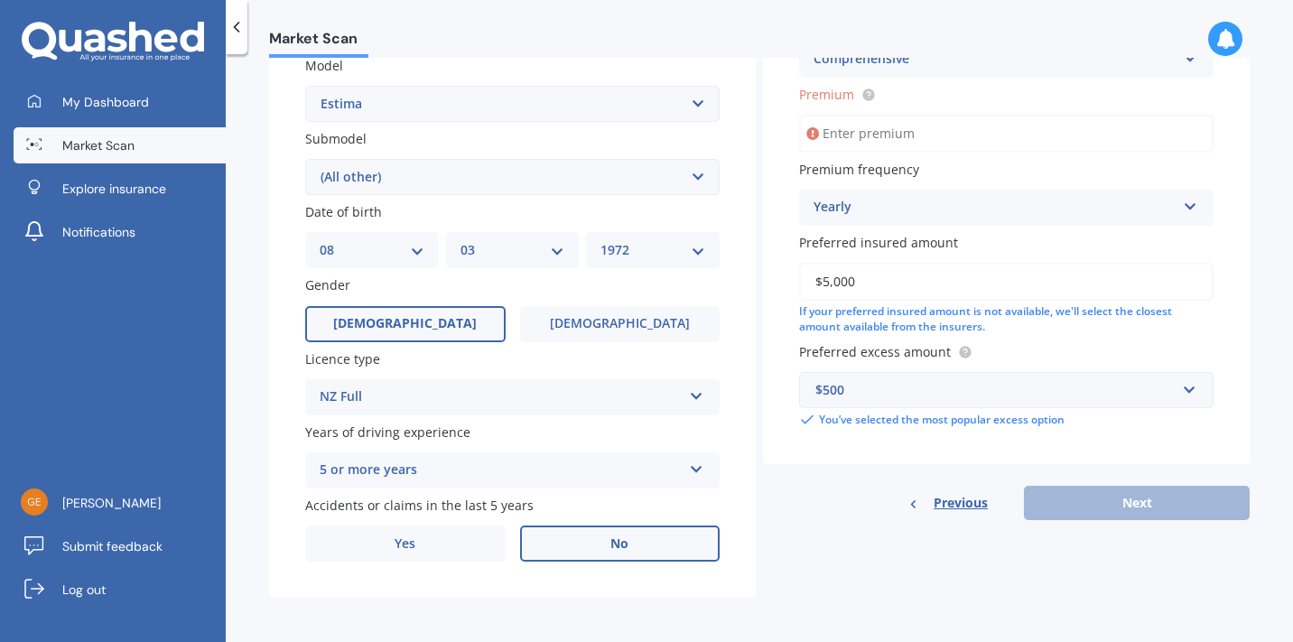
scroll to position [427, 0]
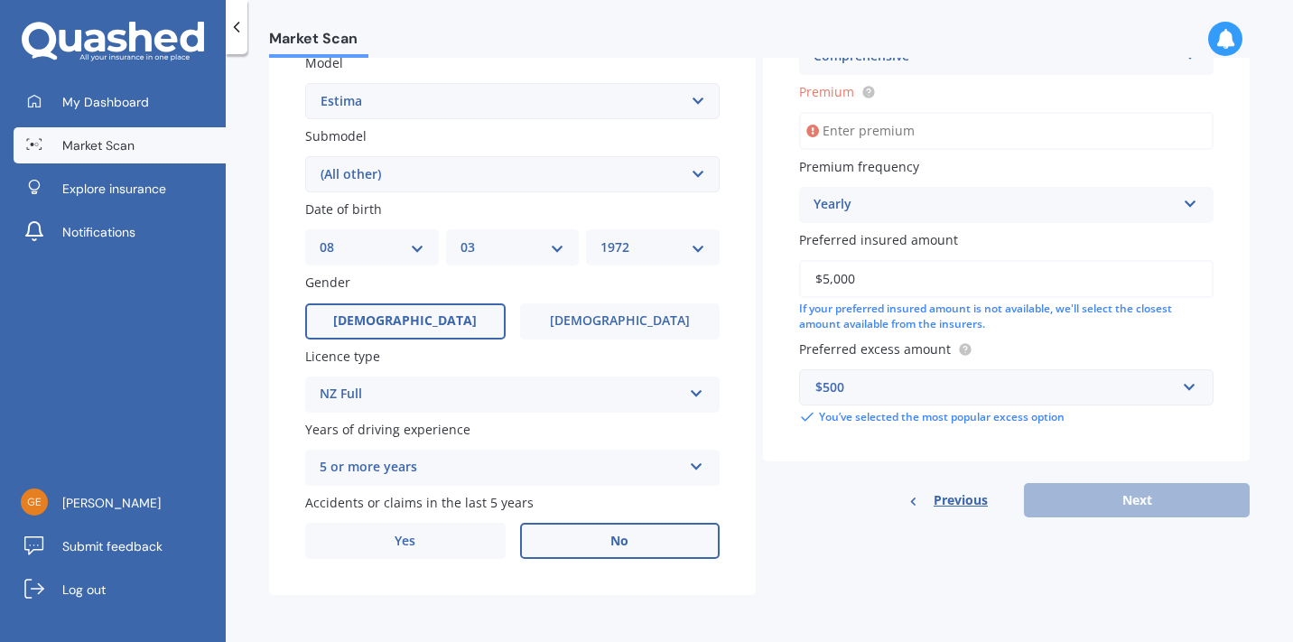
click at [871, 140] on input "Premium" at bounding box center [1006, 131] width 415 height 38
type input "$518.00"
click at [1108, 461] on div "Vehicle is parked at [STREET_ADDRESS] Enter address manually Select a match fro…" at bounding box center [1006, 93] width 487 height 737
click at [587, 543] on label "No" at bounding box center [620, 541] width 200 height 36
click at [0, 0] on input "No" at bounding box center [0, 0] width 0 height 0
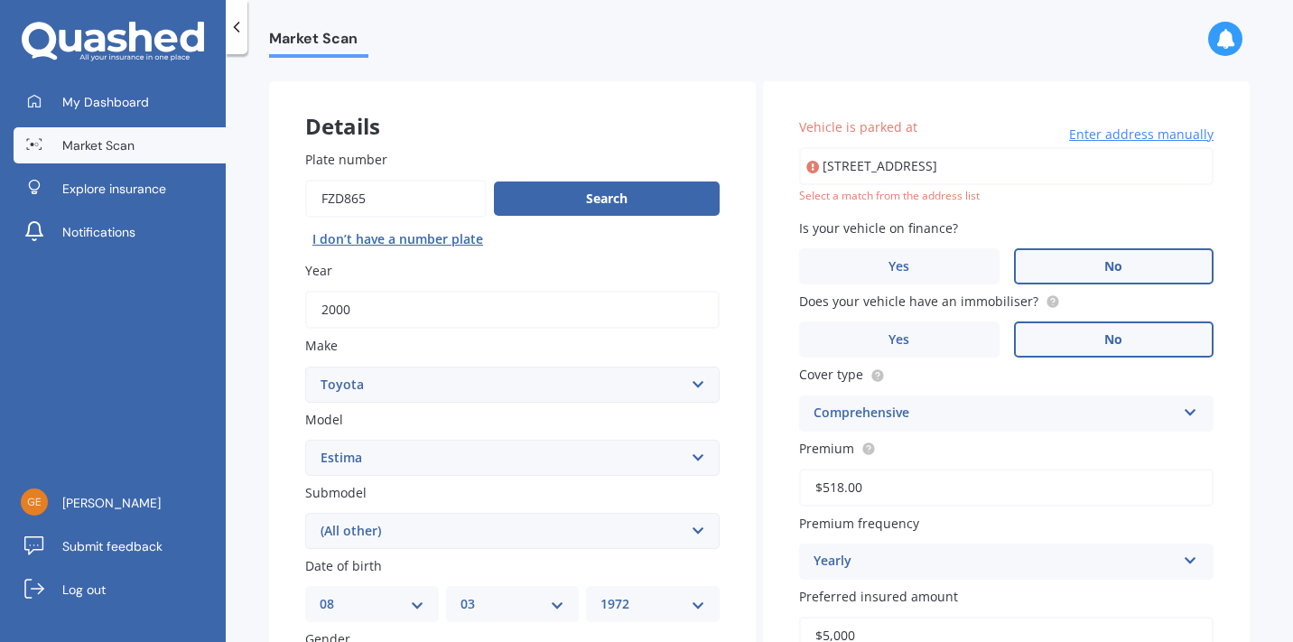
scroll to position [9, 0]
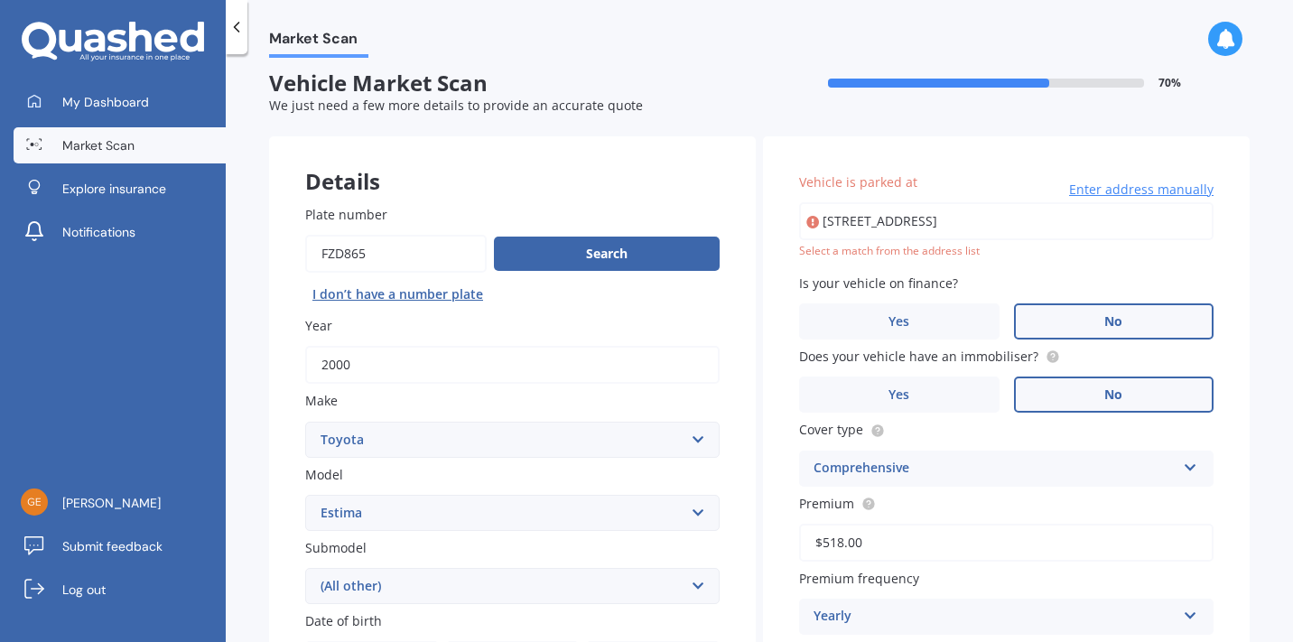
click at [867, 224] on input "[STREET_ADDRESS]" at bounding box center [1006, 221] width 415 height 38
type input "[STREET_ADDRESS]"
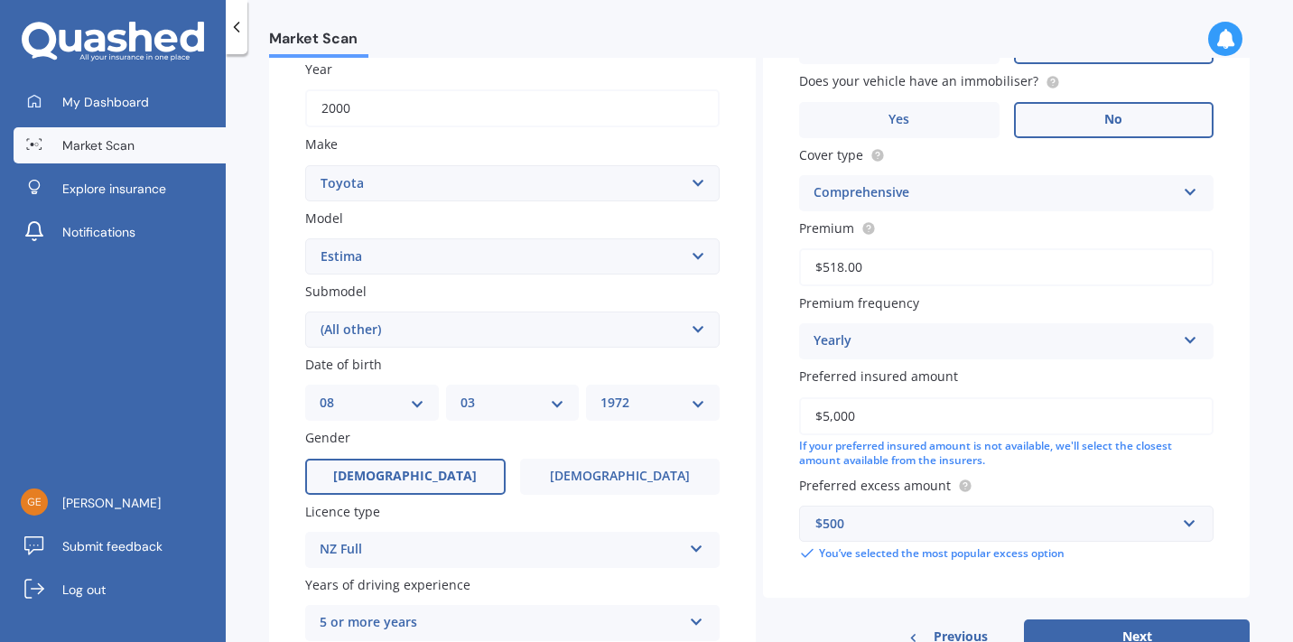
scroll to position [427, 0]
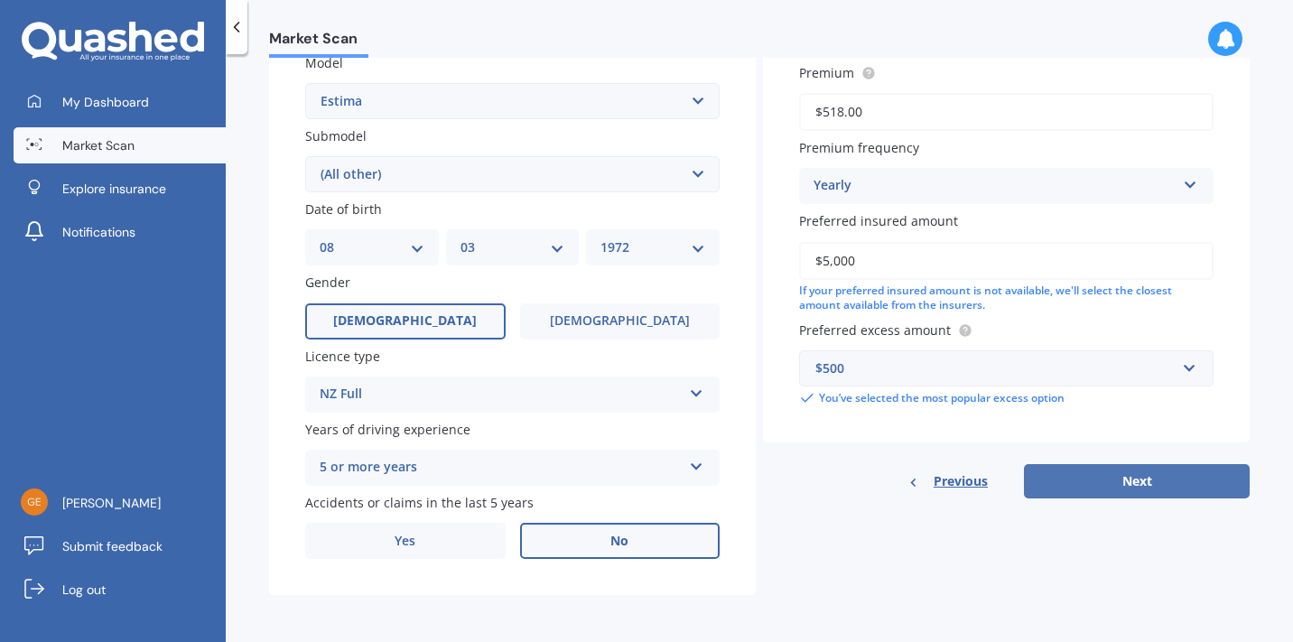
click at [1123, 498] on button "Next" at bounding box center [1137, 481] width 226 height 34
select select "08"
select select "03"
select select "1972"
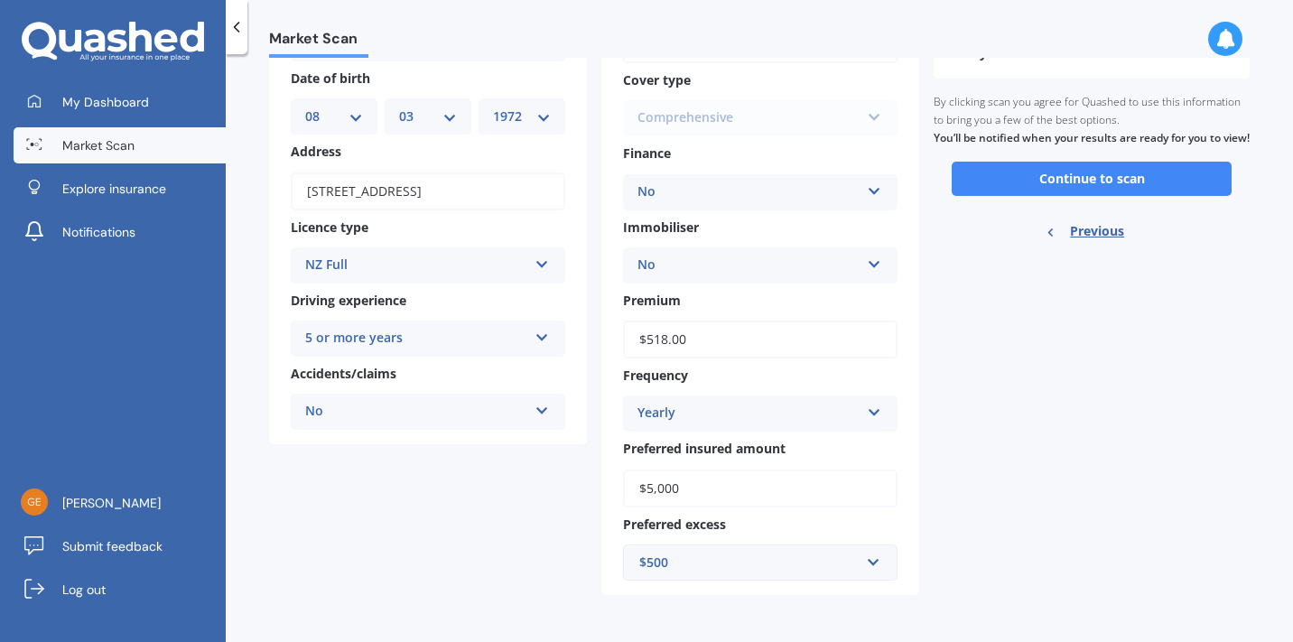
scroll to position [0, 0]
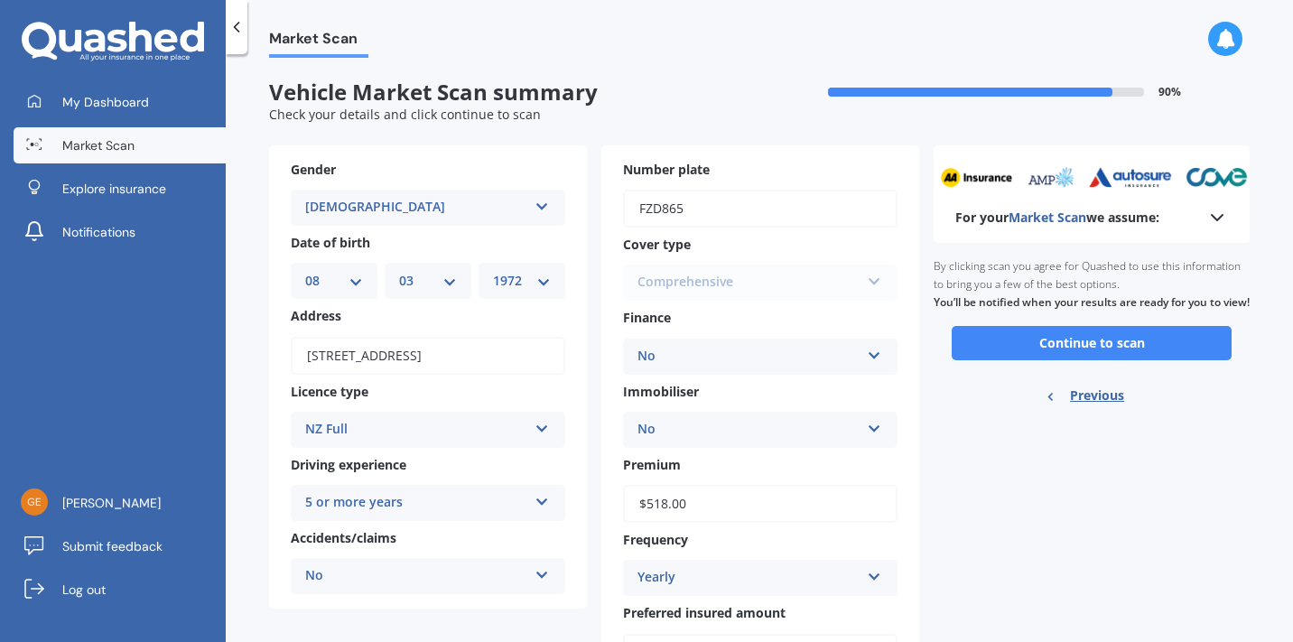
click at [1034, 360] on button "Continue to scan" at bounding box center [1092, 343] width 280 height 34
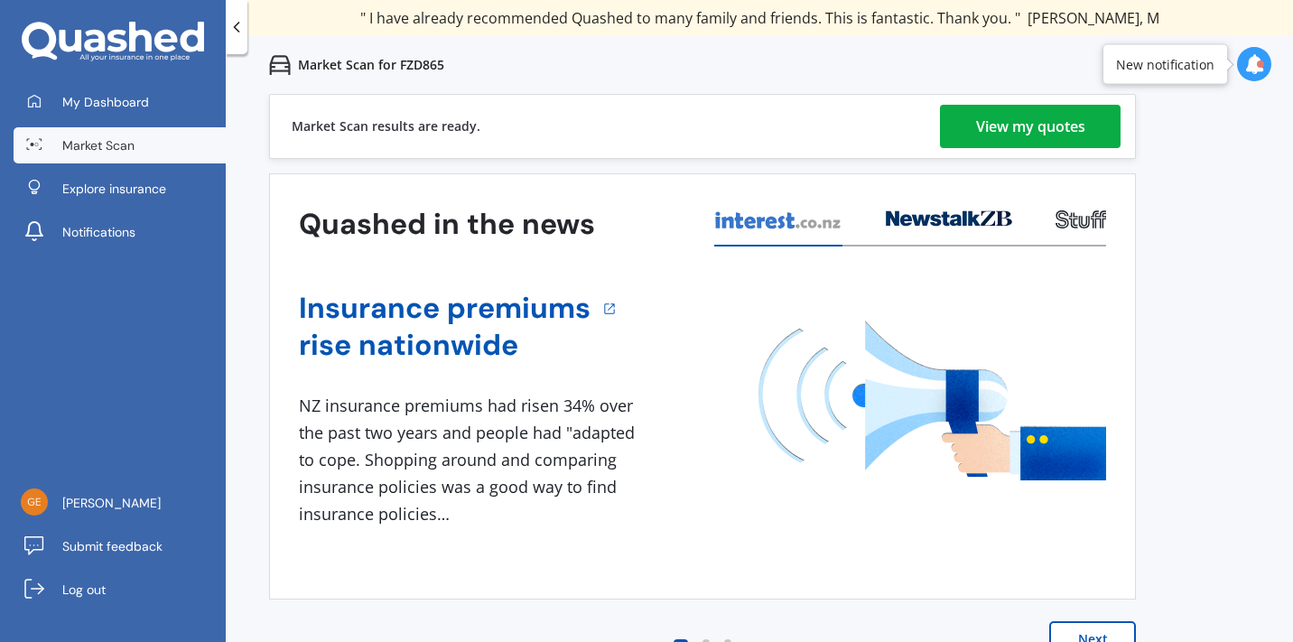
click at [1028, 136] on div "View my quotes" at bounding box center [1030, 126] width 109 height 43
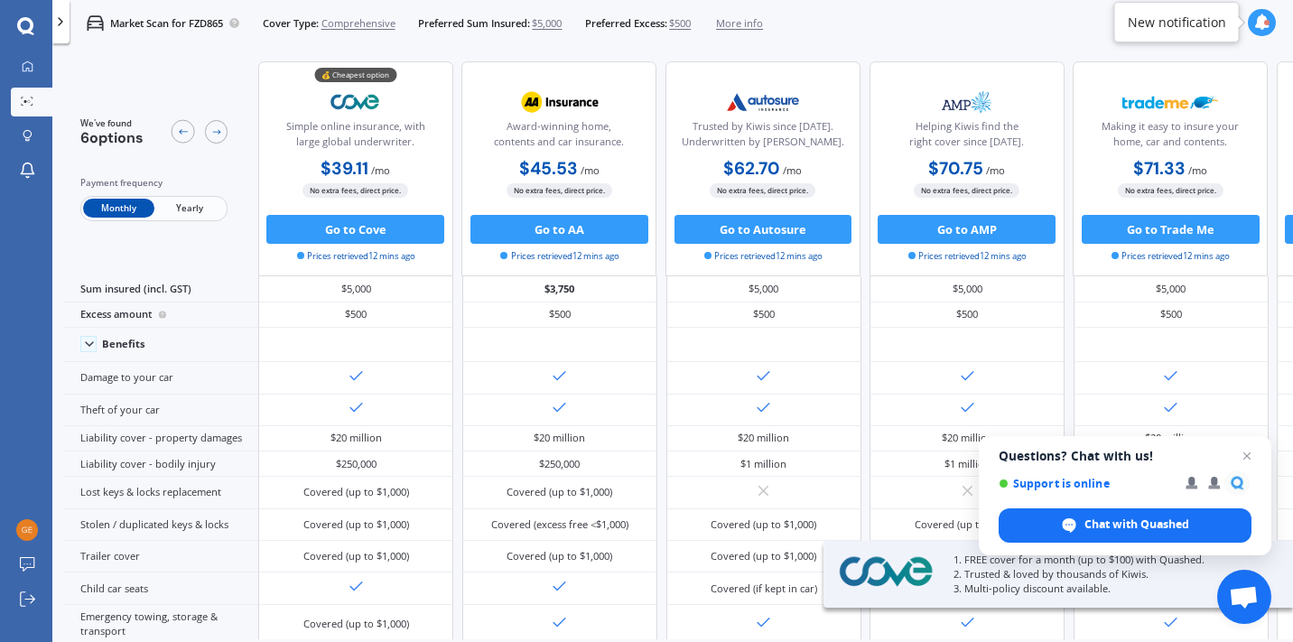
click at [198, 209] on span "Yearly" at bounding box center [189, 208] width 70 height 19
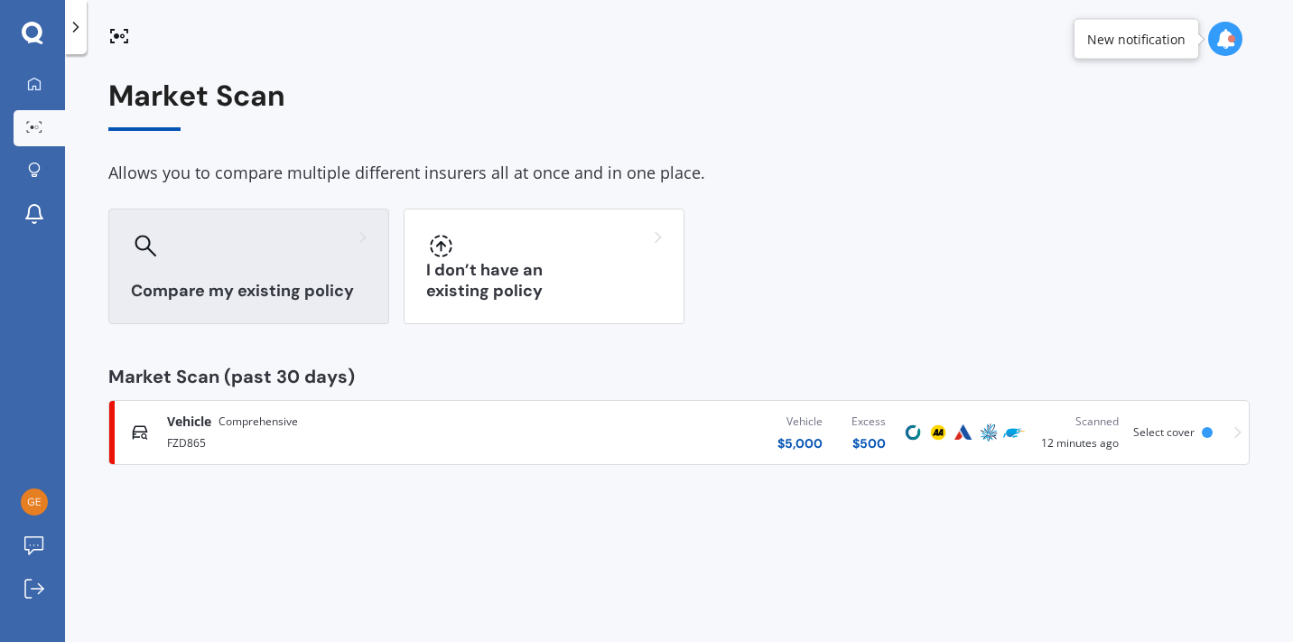
click at [274, 299] on h3 "Compare my existing policy" at bounding box center [249, 291] width 236 height 21
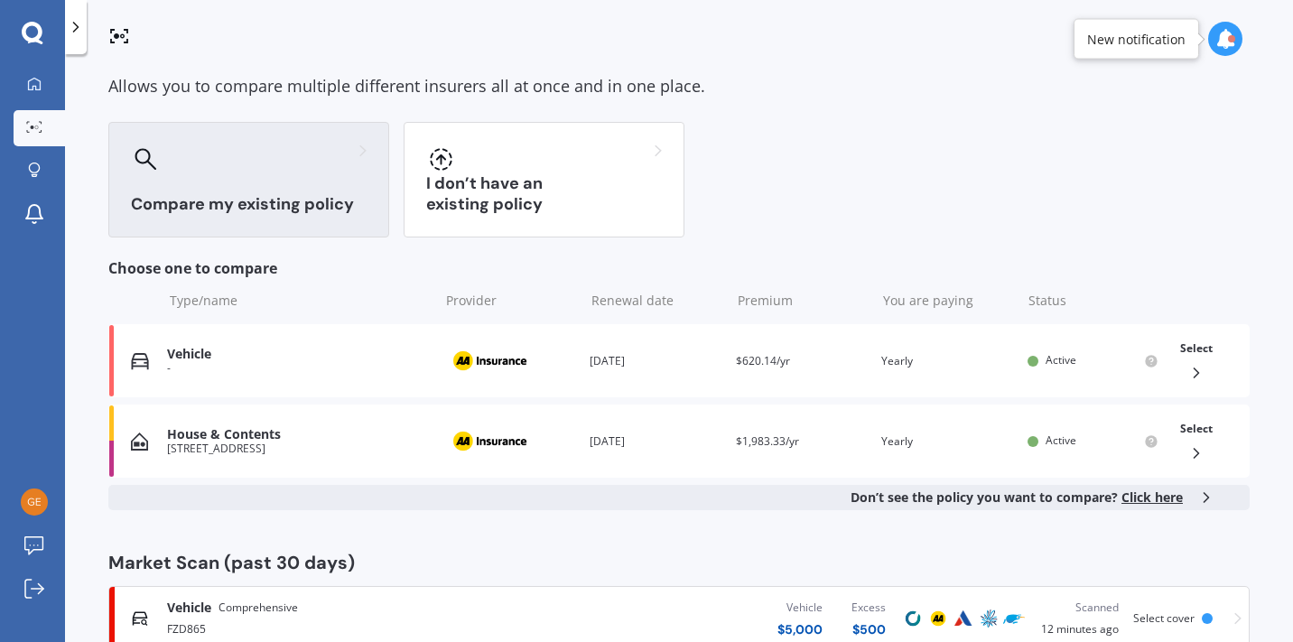
scroll to position [89, 0]
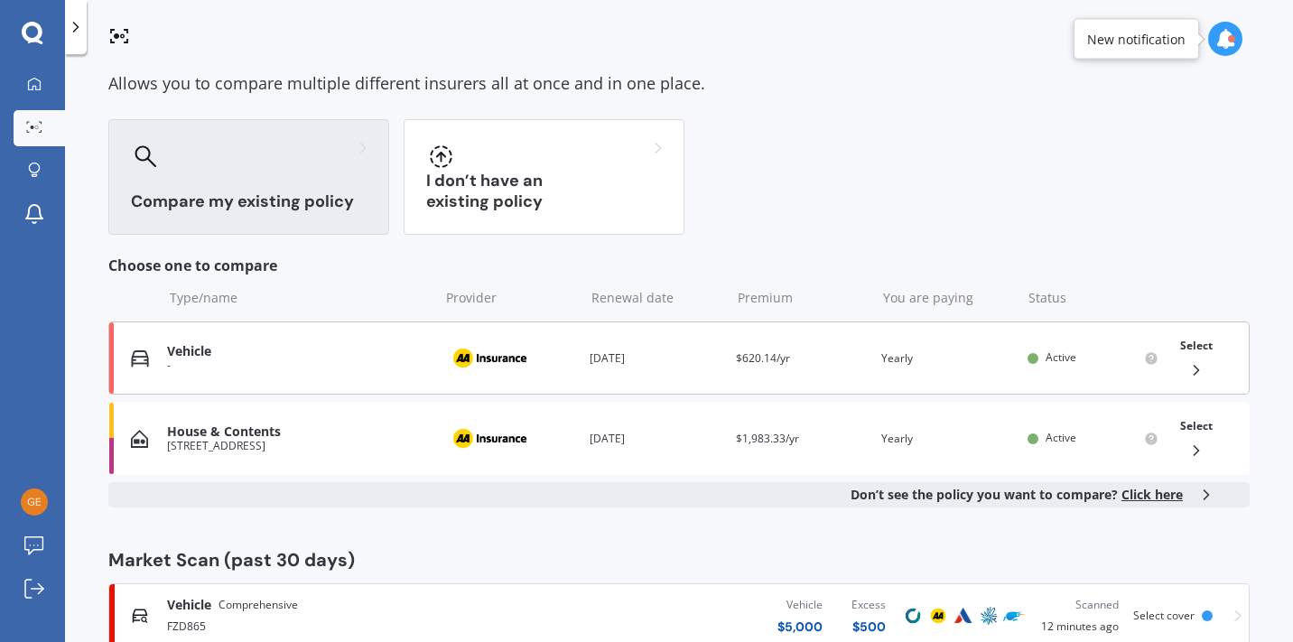
click at [1193, 349] on span "Select" at bounding box center [1196, 345] width 33 height 15
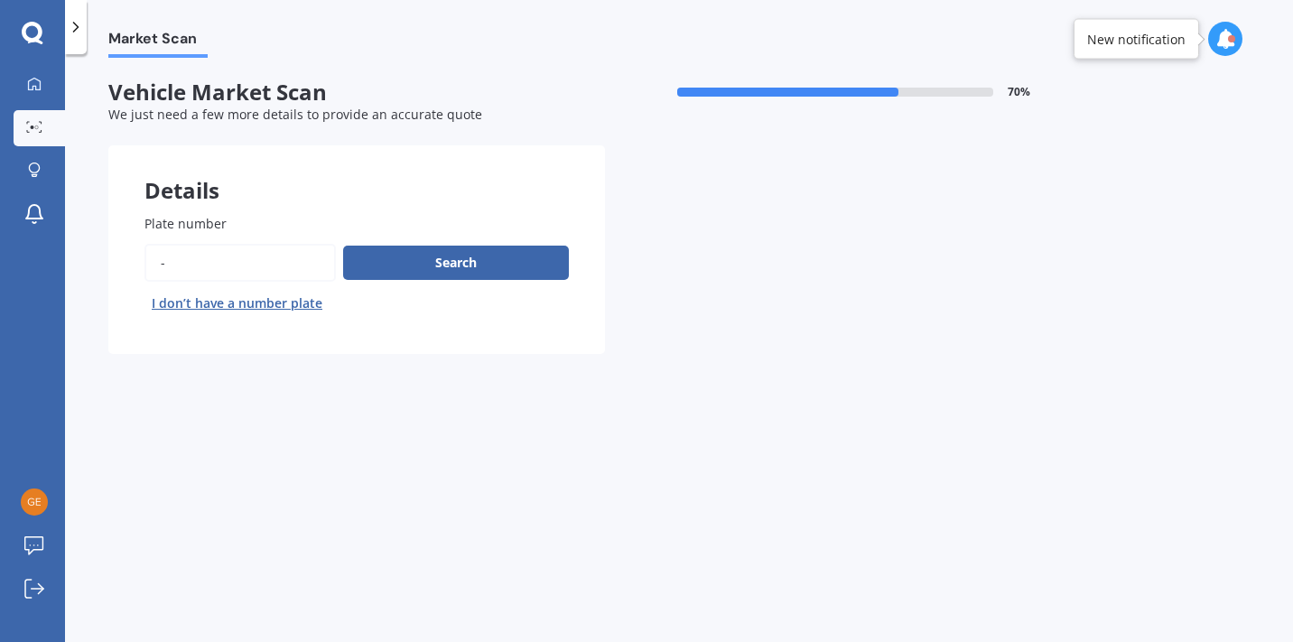
click at [219, 271] on input "Plate number" at bounding box center [239, 263] width 191 height 38
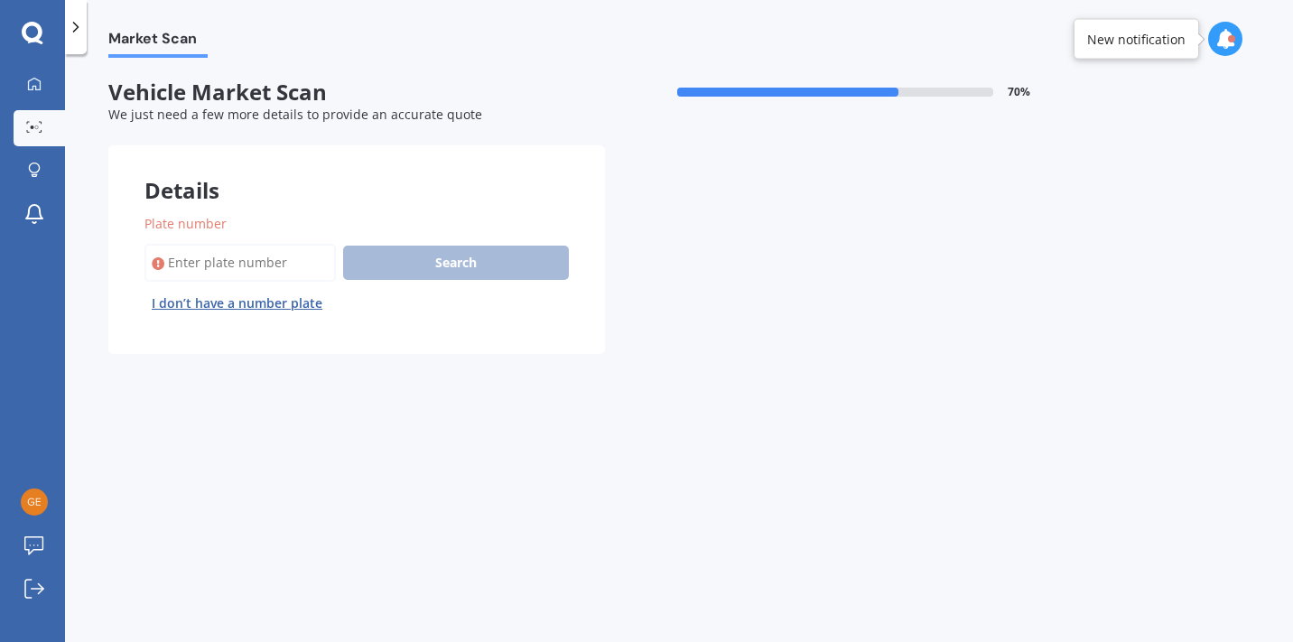
paste input "KPQ87"
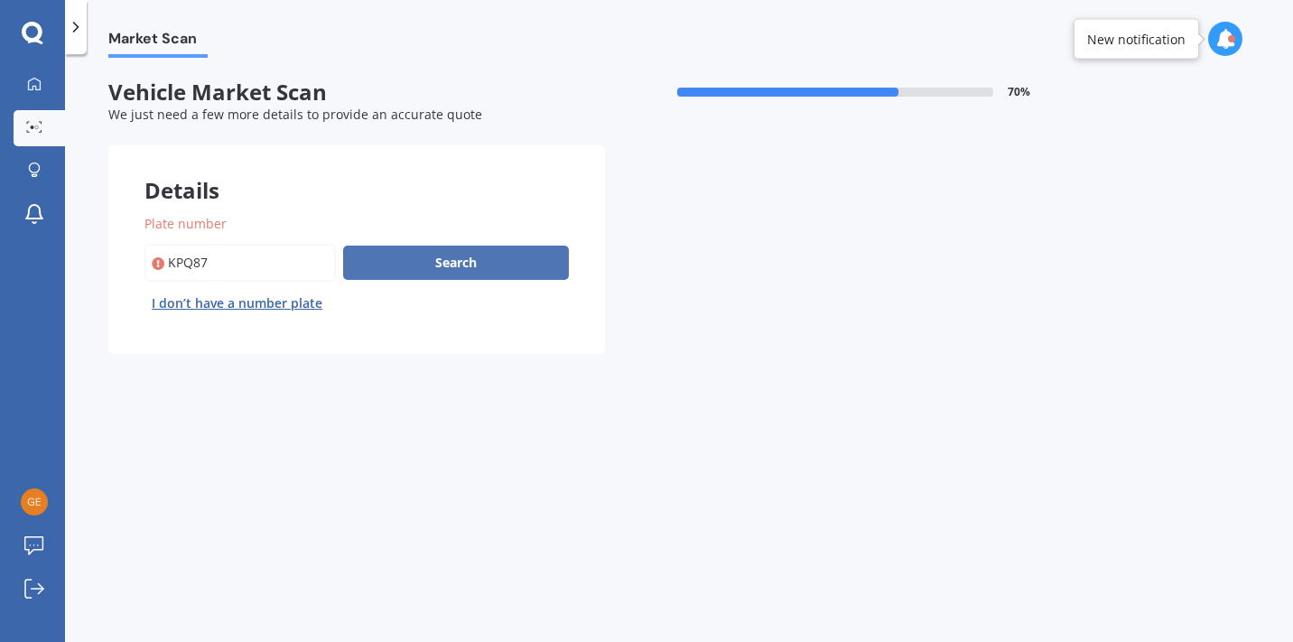
click at [387, 270] on button "Search" at bounding box center [456, 263] width 226 height 34
click at [442, 265] on button "Search" at bounding box center [456, 263] width 226 height 34
click at [171, 262] on input "Plate number" at bounding box center [239, 263] width 191 height 38
click at [271, 258] on input "Plate number" at bounding box center [239, 263] width 191 height 38
type input "KPQ870"
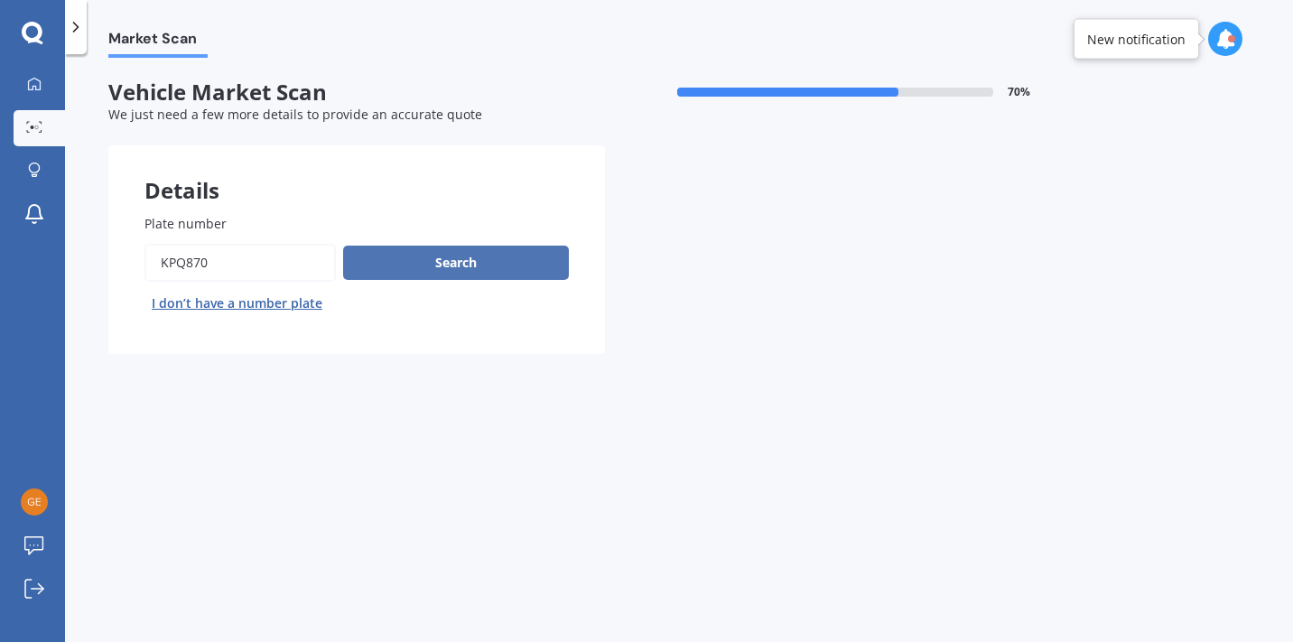
click at [517, 251] on button "Search" at bounding box center [456, 263] width 226 height 34
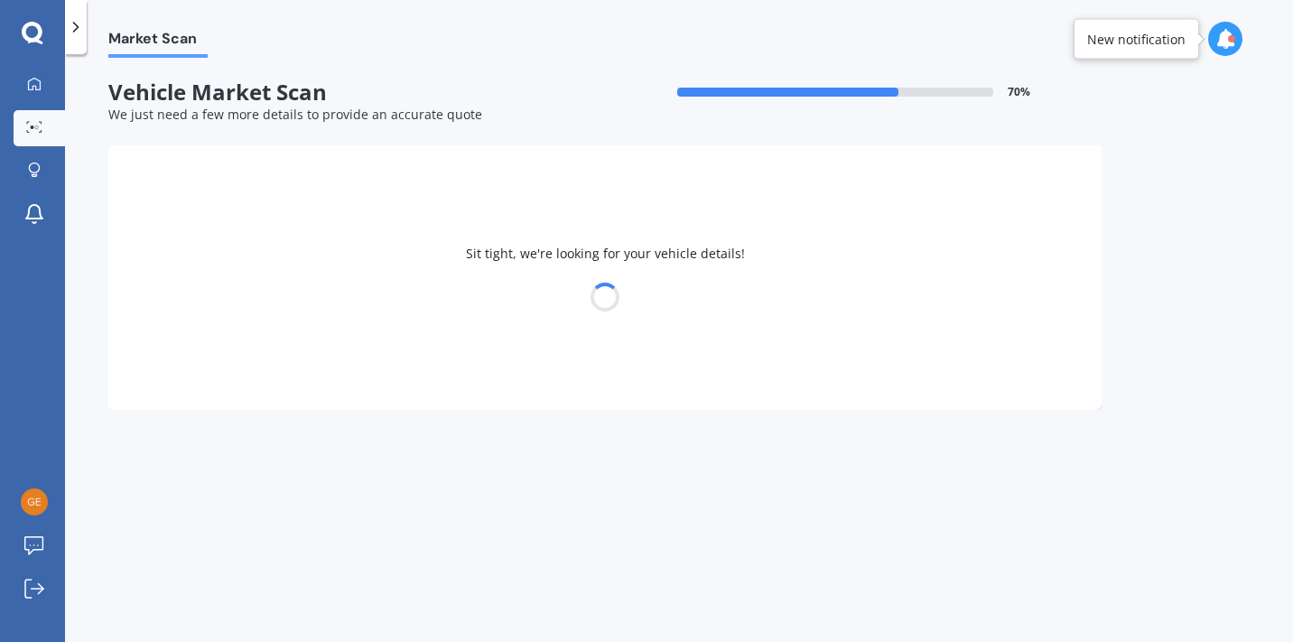
select select "TOYOTA"
select select "ALPHARD"
select select "08"
select select "03"
select select "1972"
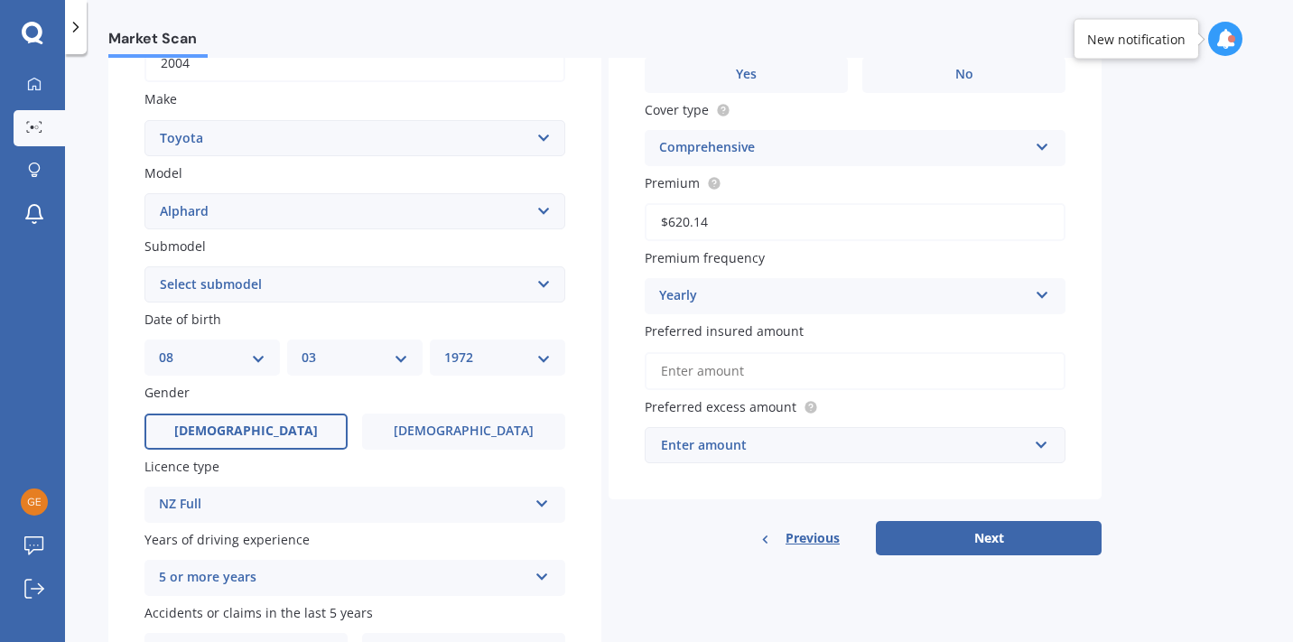
scroll to position [312, 0]
click at [330, 287] on select "Select submodel (All other) 2.4 Petrol 3.0 Petrol Hybrid" at bounding box center [354, 283] width 421 height 36
select select "2.4 PETROL"
click at [144, 268] on select "Select submodel (All other) 2.4 Petrol 3.0 Petrol Hybrid" at bounding box center [354, 283] width 421 height 36
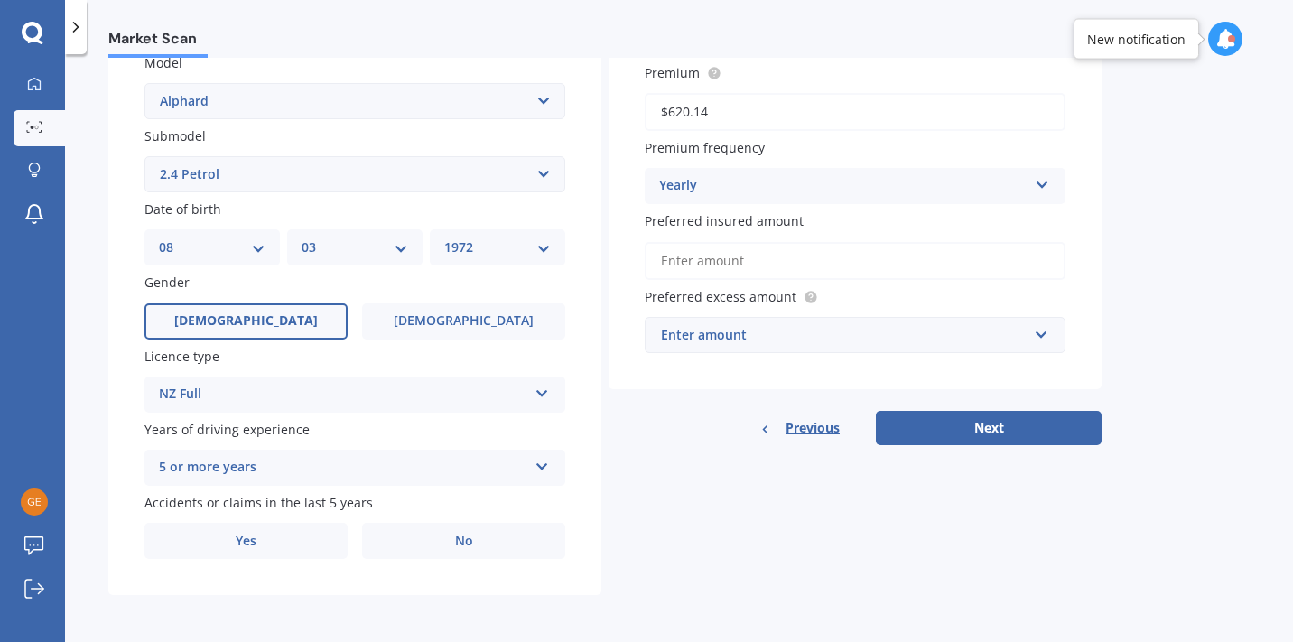
click at [293, 325] on label "[DEMOGRAPHIC_DATA]" at bounding box center [245, 321] width 203 height 36
click at [0, 0] on input "[DEMOGRAPHIC_DATA]" at bounding box center [0, 0] width 0 height 0
click at [451, 545] on label "No" at bounding box center [463, 541] width 203 height 36
click at [0, 0] on input "No" at bounding box center [0, 0] width 0 height 0
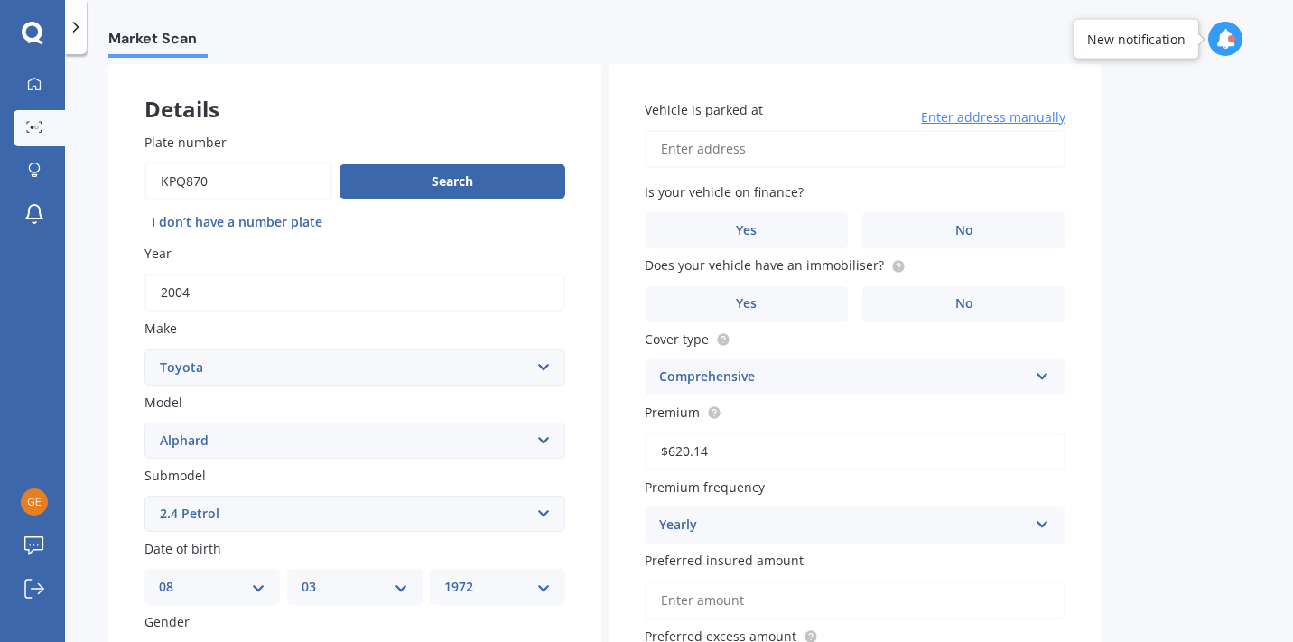
scroll to position [79, 0]
click at [725, 144] on input "Vehicle is parked at" at bounding box center [855, 151] width 421 height 38
type input "[STREET_ADDRESS]"
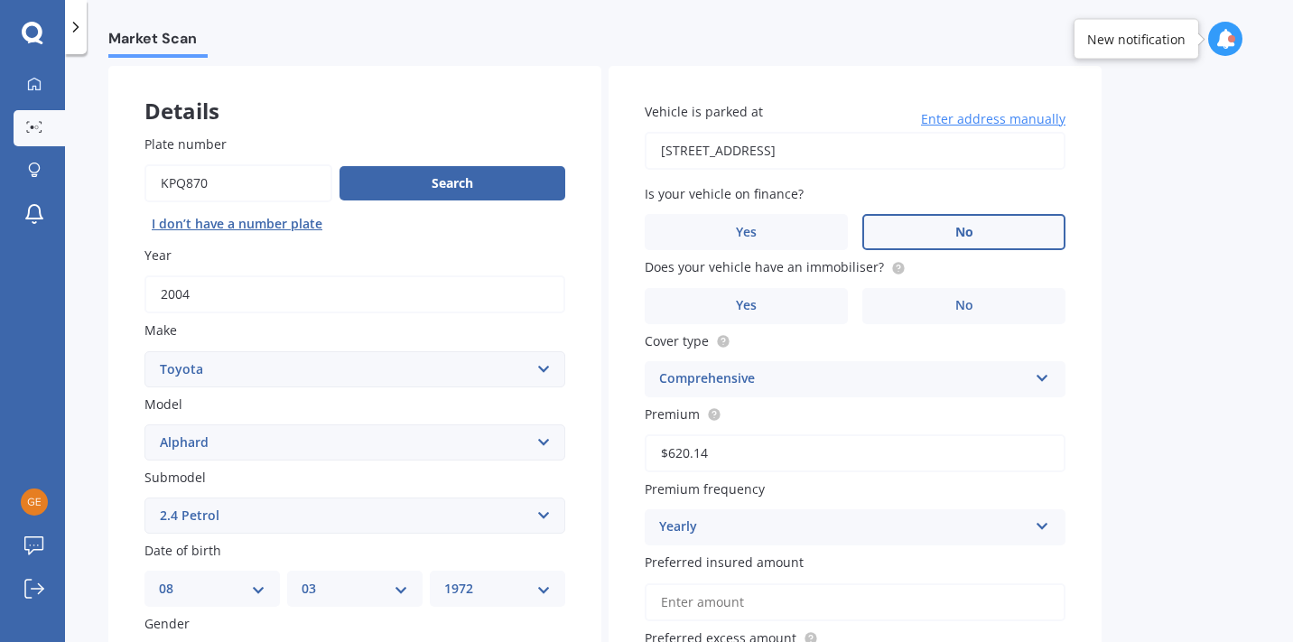
click at [944, 237] on label "No" at bounding box center [963, 232] width 203 height 36
click at [0, 0] on input "No" at bounding box center [0, 0] width 0 height 0
click at [943, 307] on label "No" at bounding box center [963, 306] width 203 height 36
click at [0, 0] on input "No" at bounding box center [0, 0] width 0 height 0
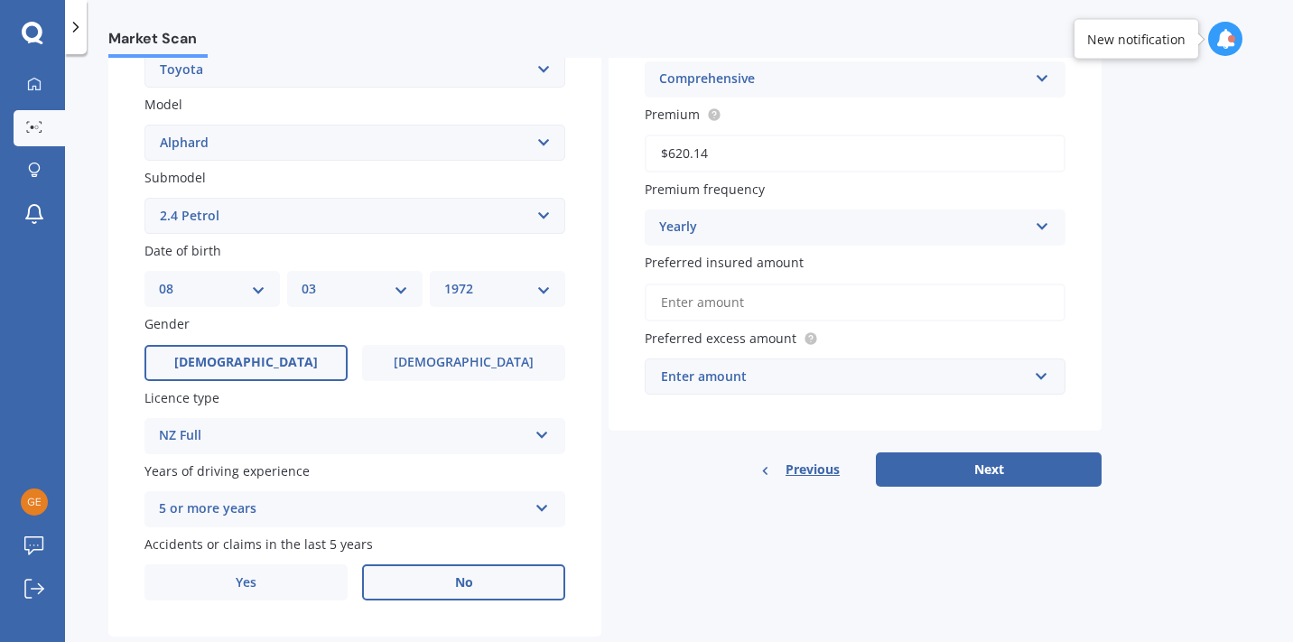
scroll to position [383, 0]
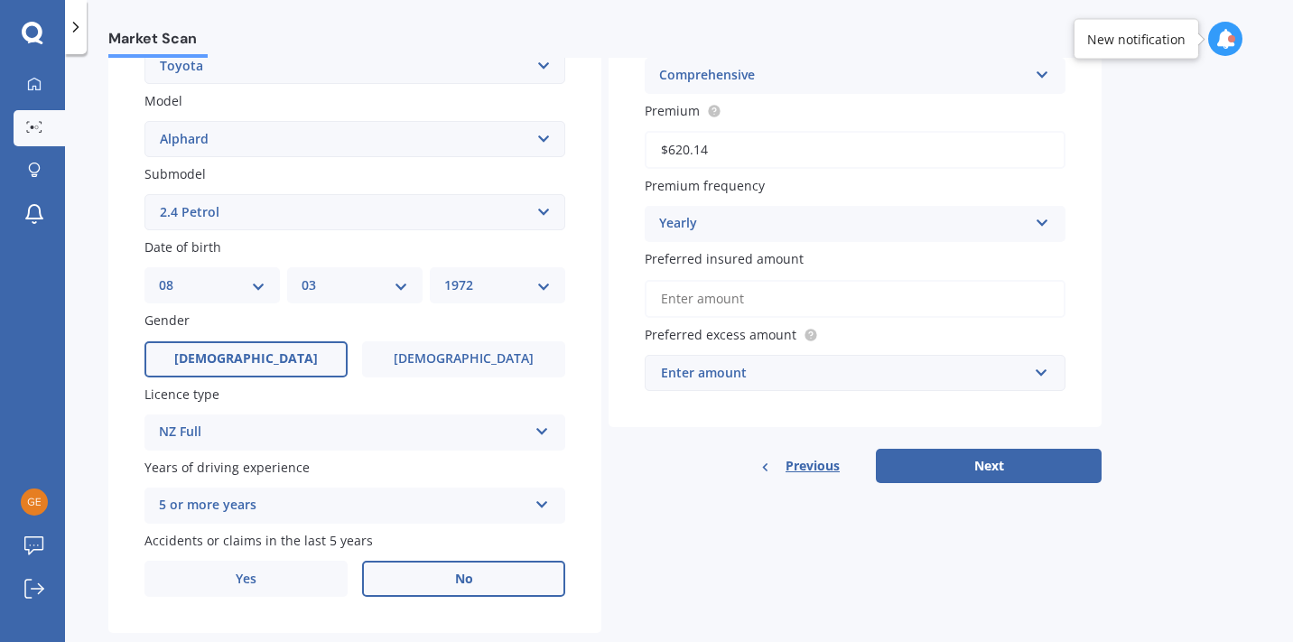
click at [731, 304] on input "Preferred insured amount" at bounding box center [855, 299] width 421 height 38
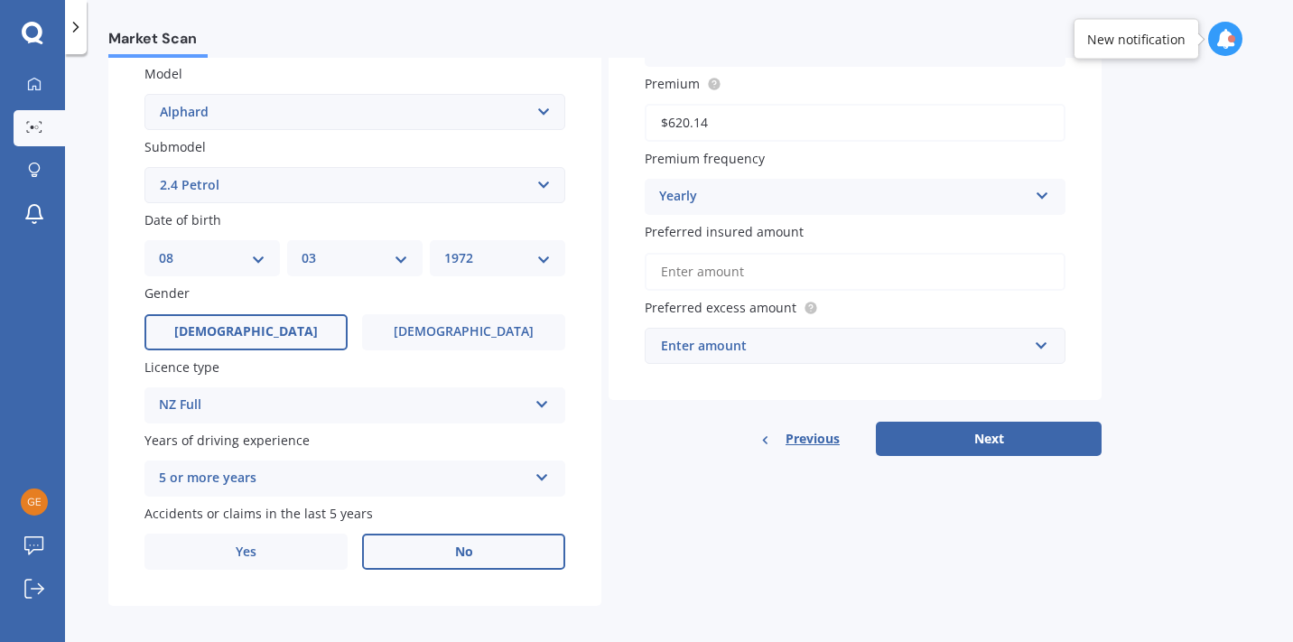
scroll to position [427, 0]
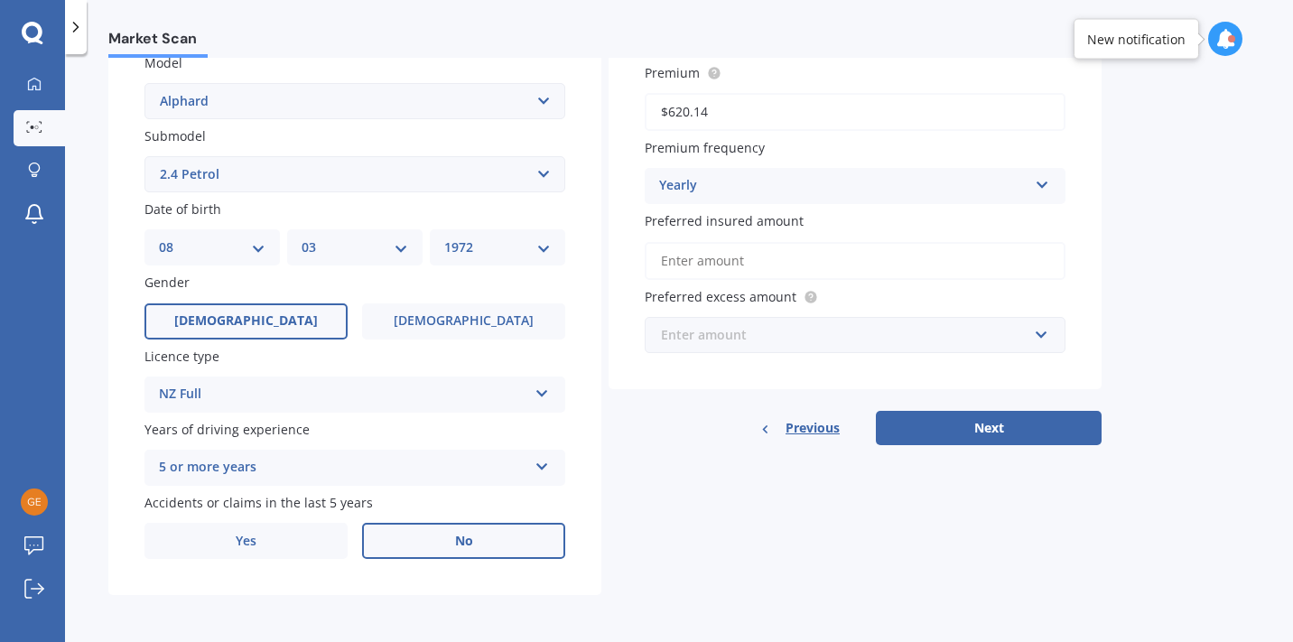
click at [1041, 331] on input "text" at bounding box center [849, 335] width 405 height 34
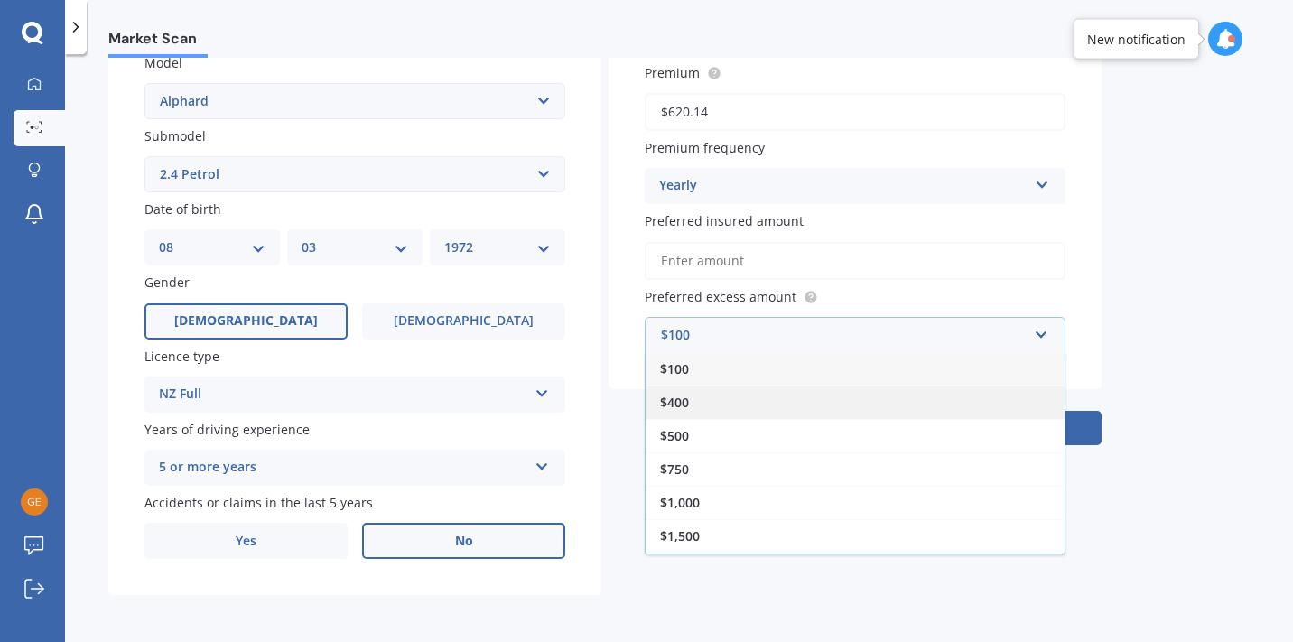
click at [918, 389] on div "$400" at bounding box center [855, 402] width 419 height 33
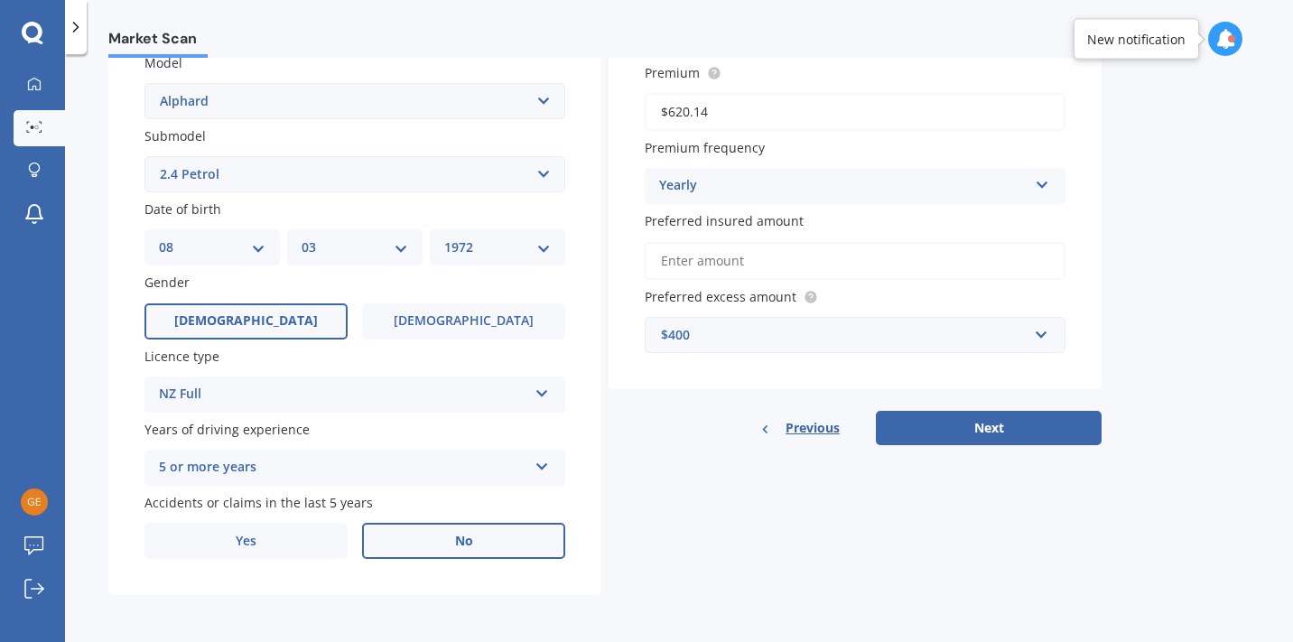
click at [801, 339] on div "$400" at bounding box center [844, 335] width 367 height 20
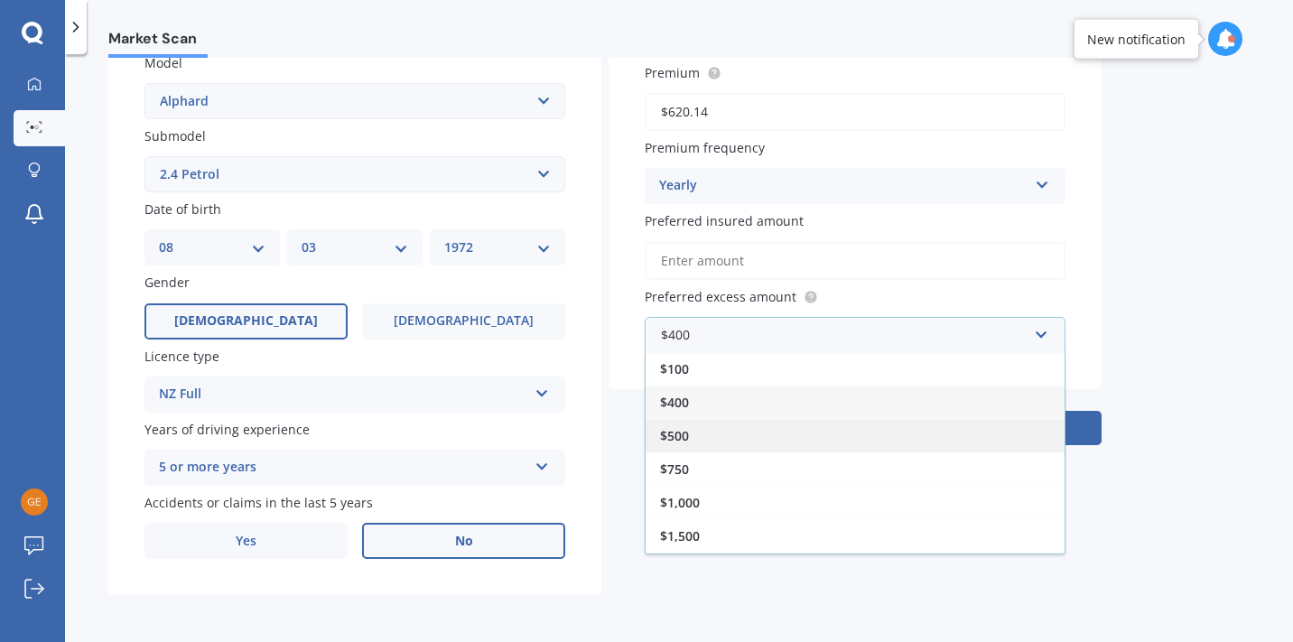
click at [718, 433] on div "$500" at bounding box center [855, 435] width 419 height 33
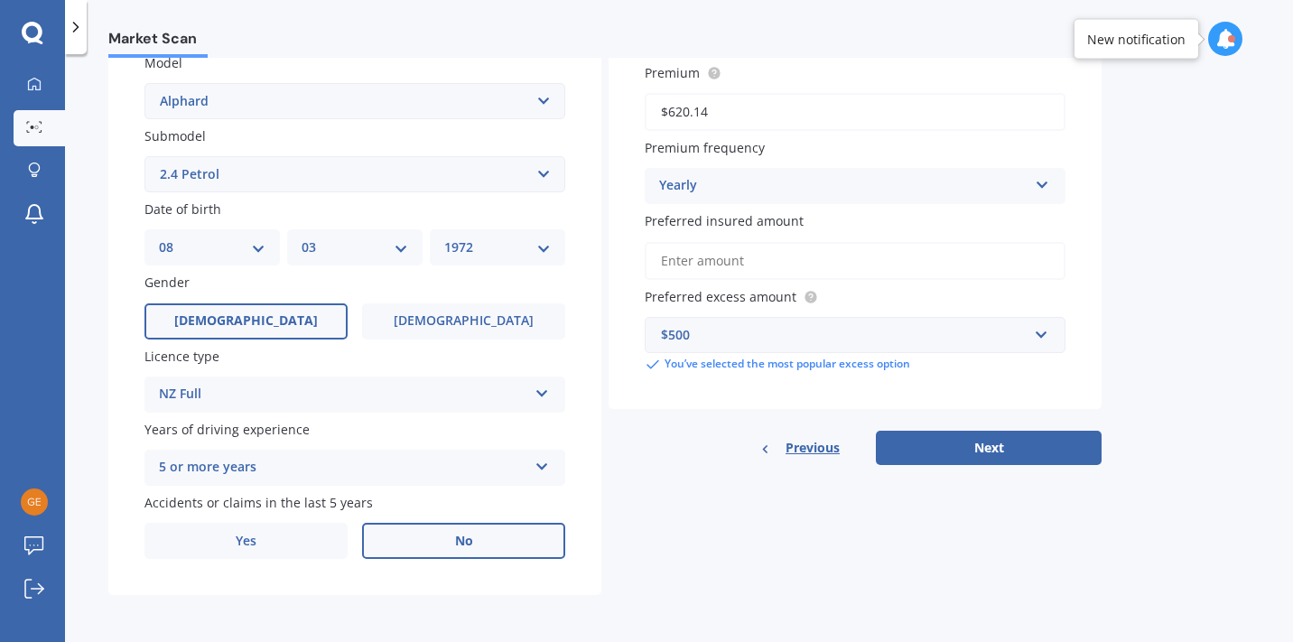
click at [720, 266] on input "Preferred insured amount" at bounding box center [855, 261] width 421 height 38
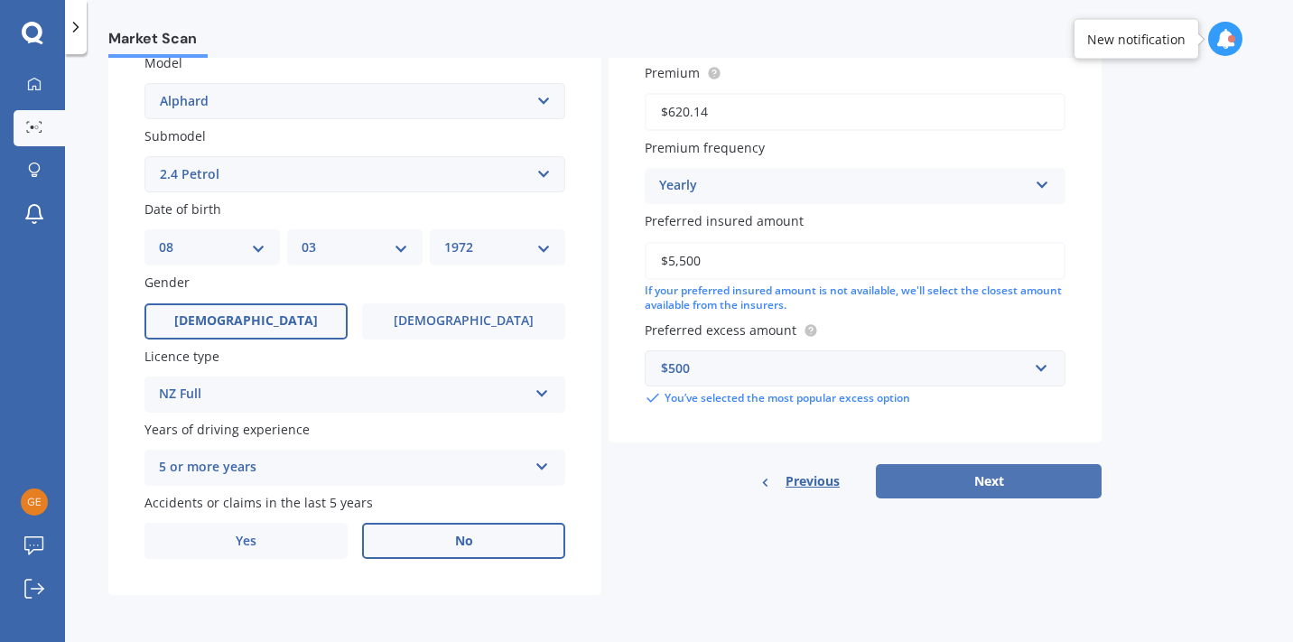
type input "$5,500"
click at [1023, 495] on button "Next" at bounding box center [989, 481] width 226 height 34
select select "08"
select select "03"
select select "1972"
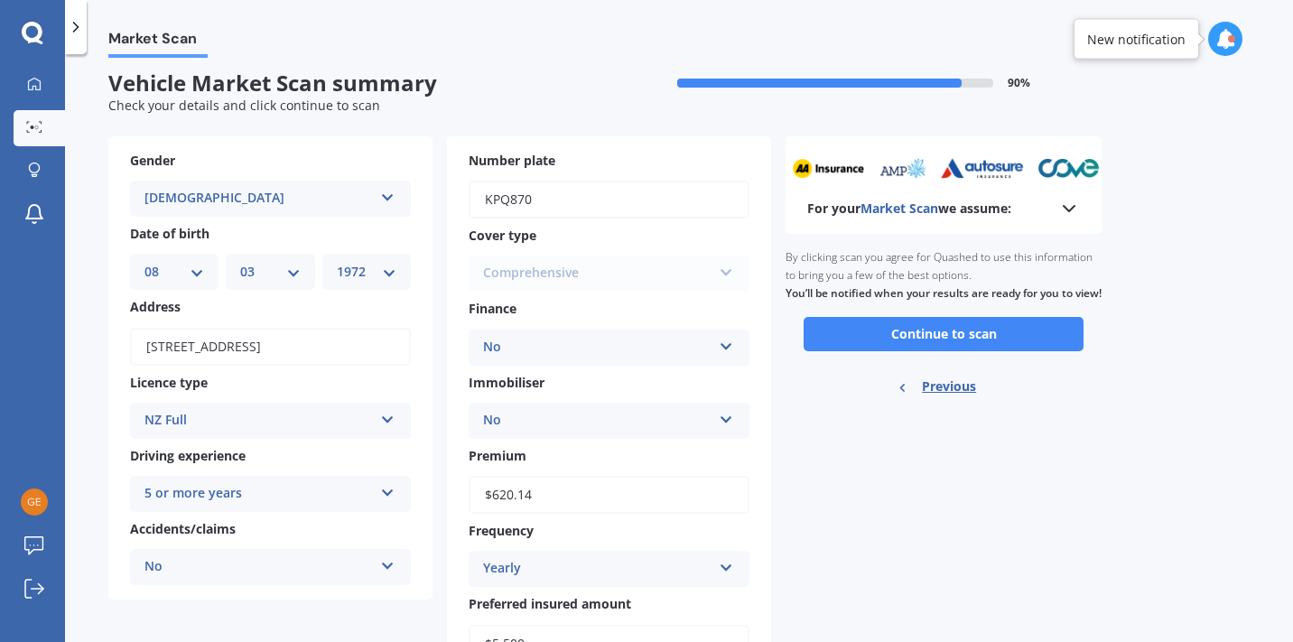
scroll to position [0, 0]
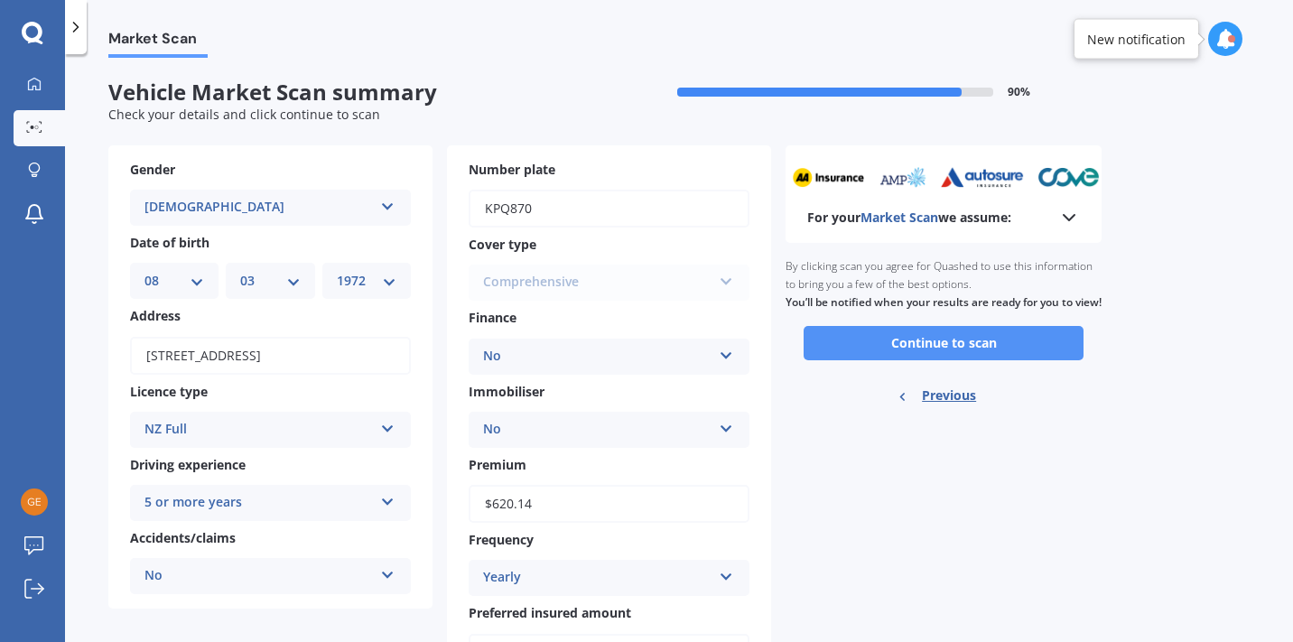
click at [869, 360] on button "Continue to scan" at bounding box center [944, 343] width 280 height 34
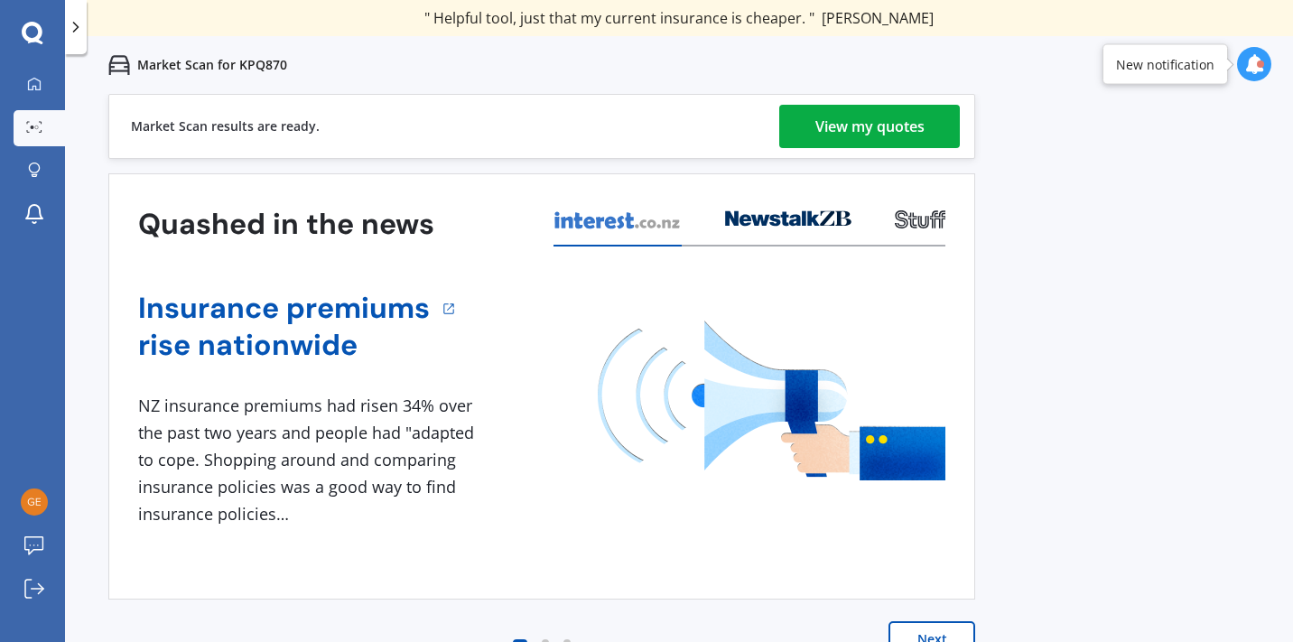
click at [867, 132] on div "View my quotes" at bounding box center [869, 126] width 109 height 43
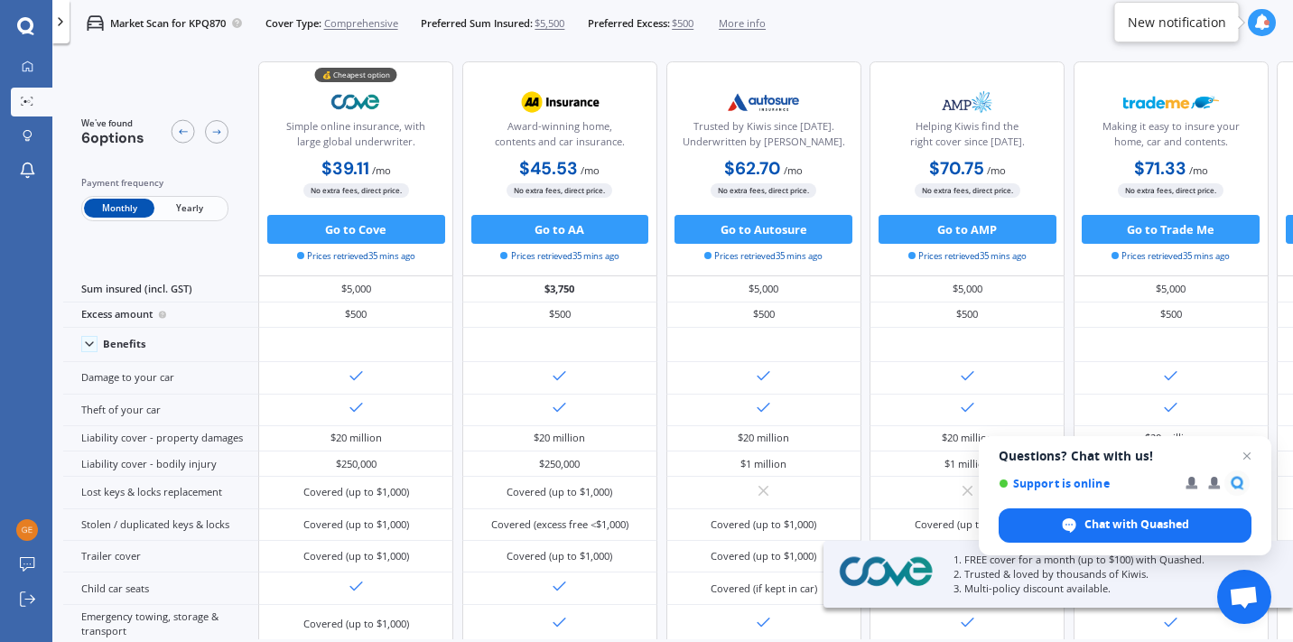
click at [201, 213] on span "Yearly" at bounding box center [189, 208] width 70 height 19
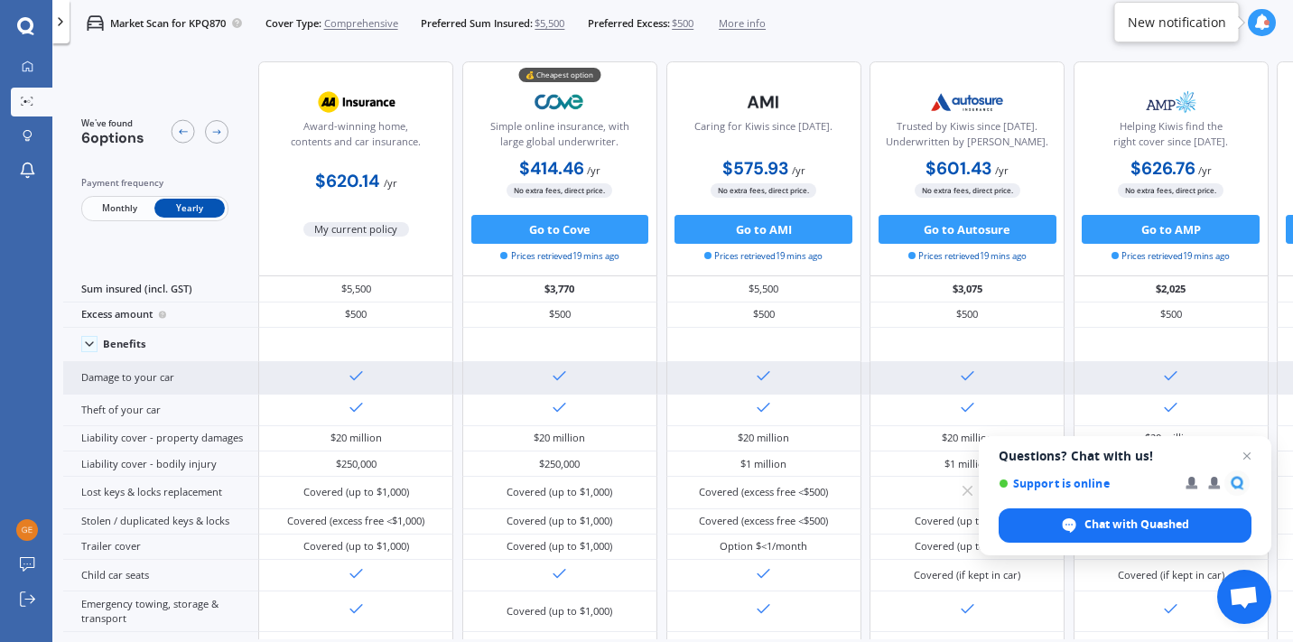
scroll to position [23, 0]
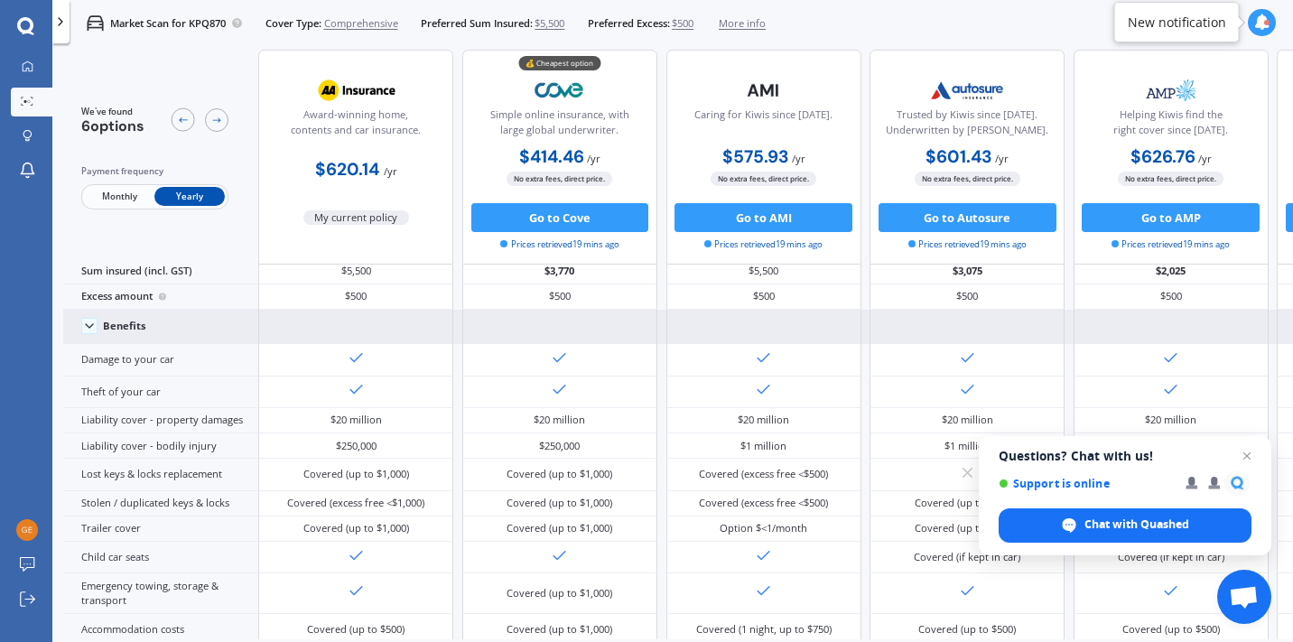
click at [104, 329] on div "Benefits" at bounding box center [124, 326] width 43 height 13
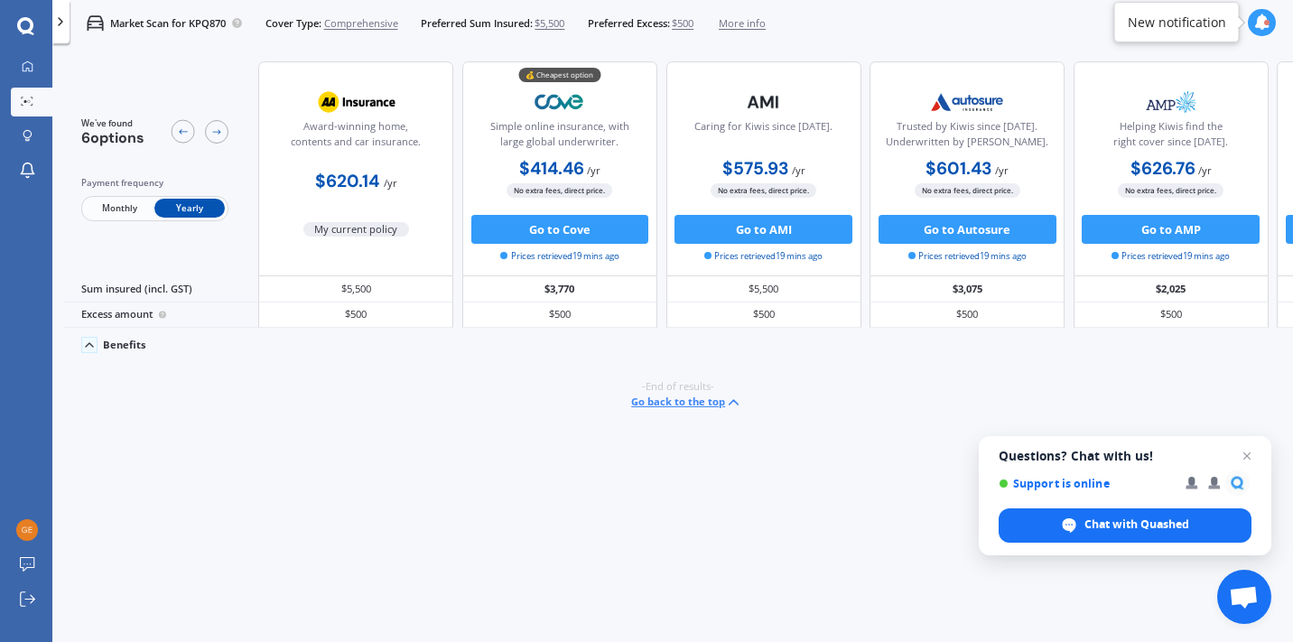
scroll to position [0, 0]
click at [93, 341] on icon at bounding box center [89, 345] width 14 height 14
